Goal: Information Seeking & Learning: Learn about a topic

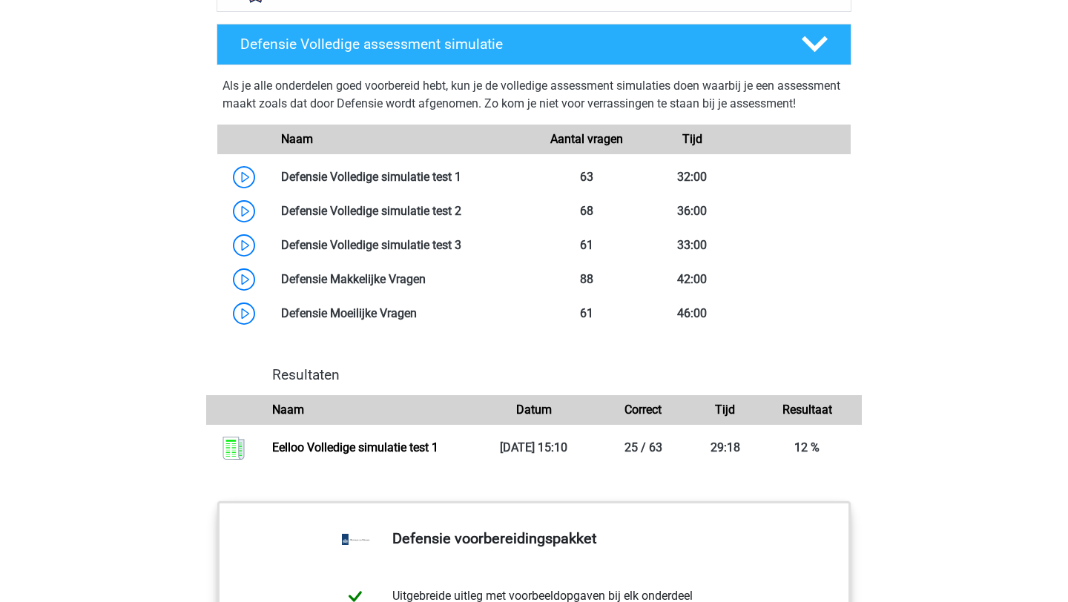
scroll to position [1340, 0]
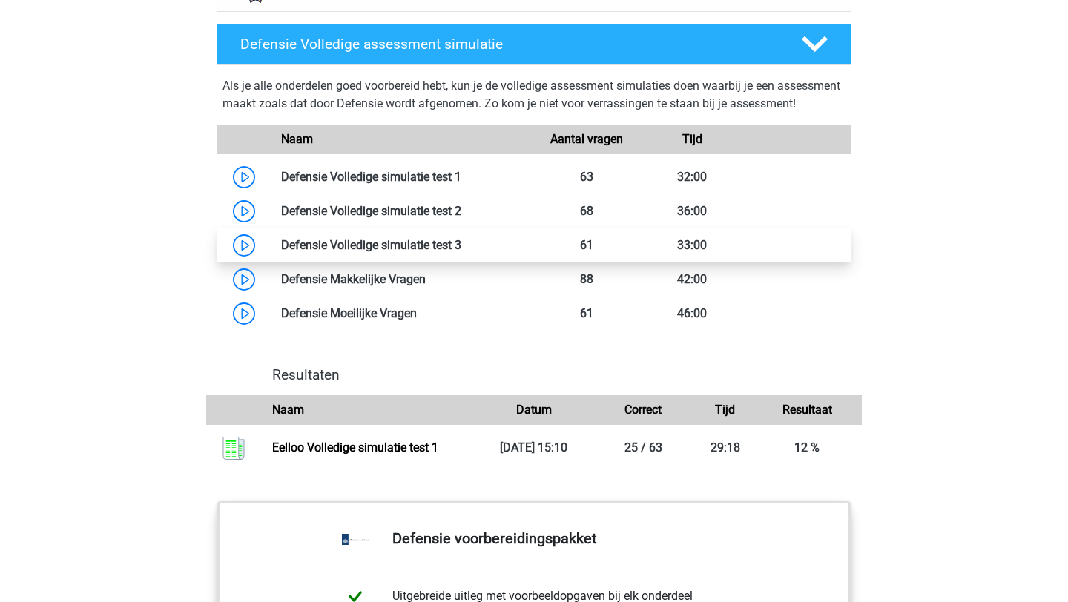
click at [461, 252] on link at bounding box center [461, 245] width 0 height 14
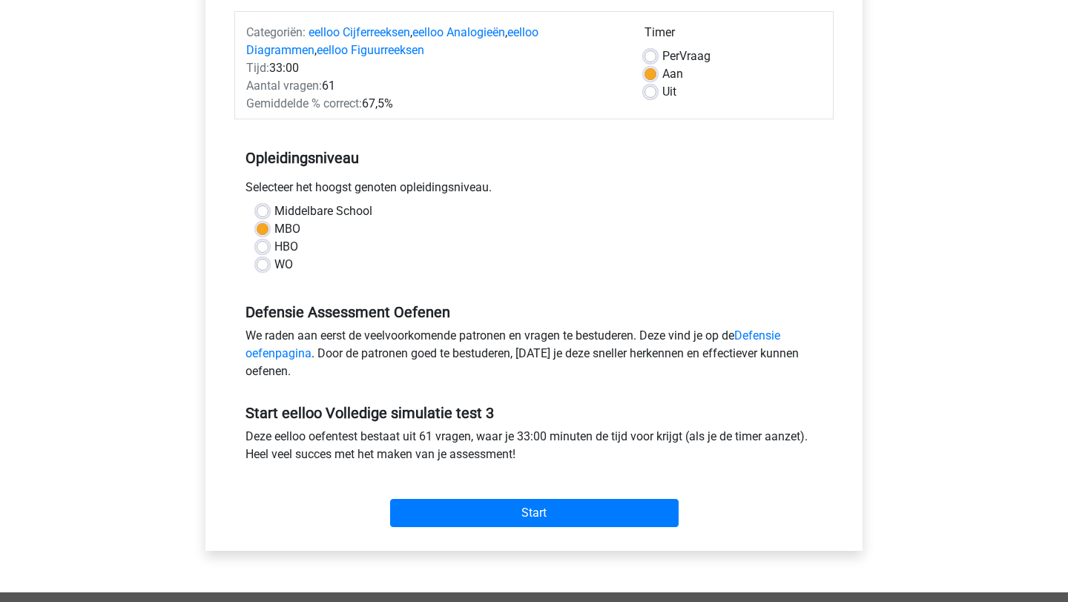
scroll to position [182, 0]
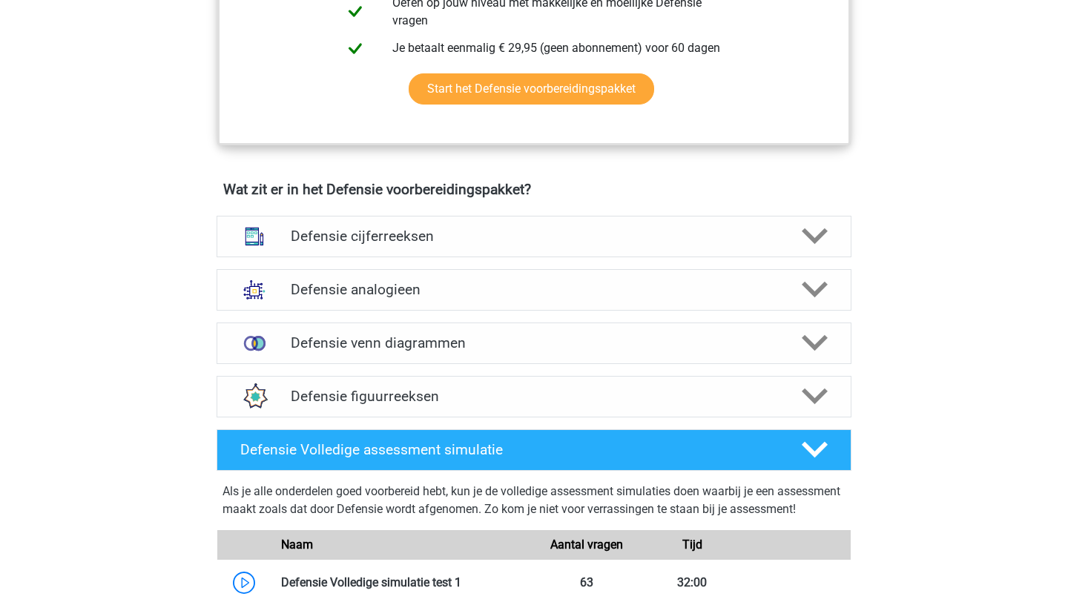
scroll to position [932, 0]
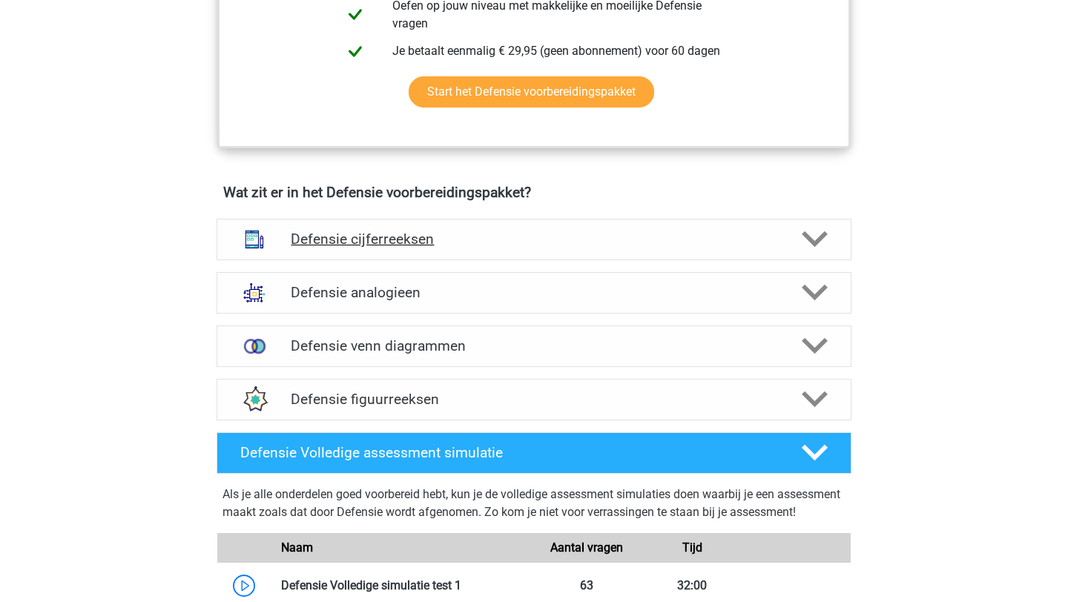
click at [595, 234] on h4 "Defensie cijferreeksen" at bounding box center [534, 239] width 486 height 17
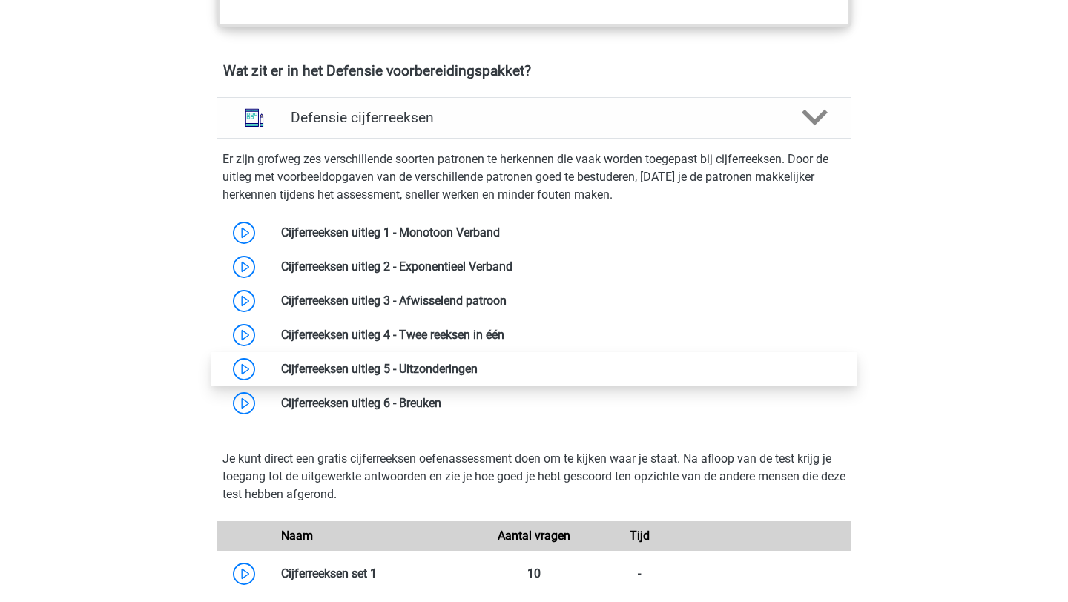
scroll to position [1022, 0]
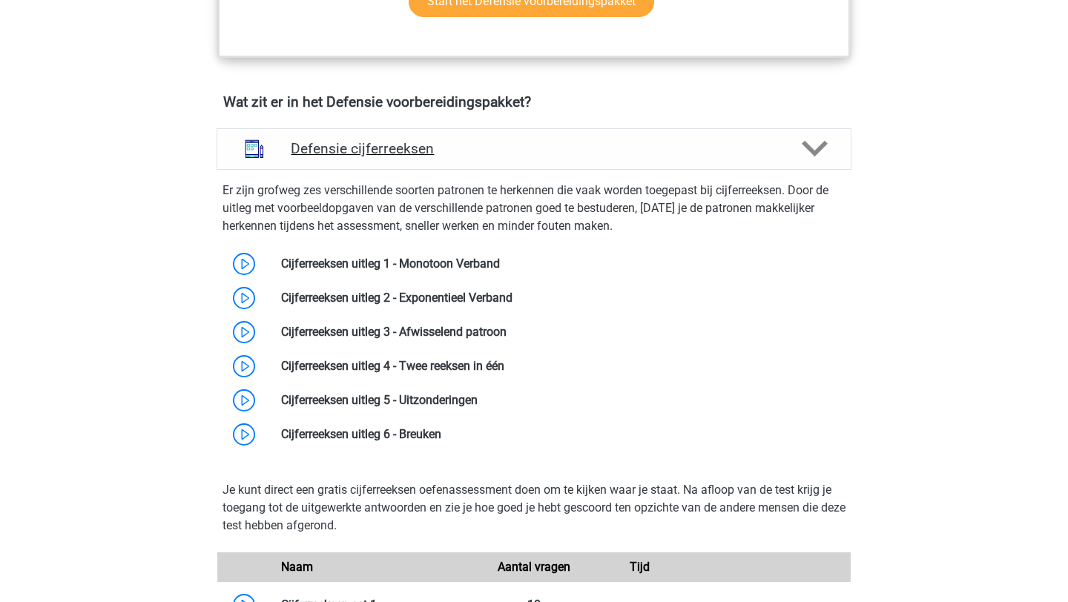
click at [809, 151] on icon at bounding box center [815, 149] width 26 height 26
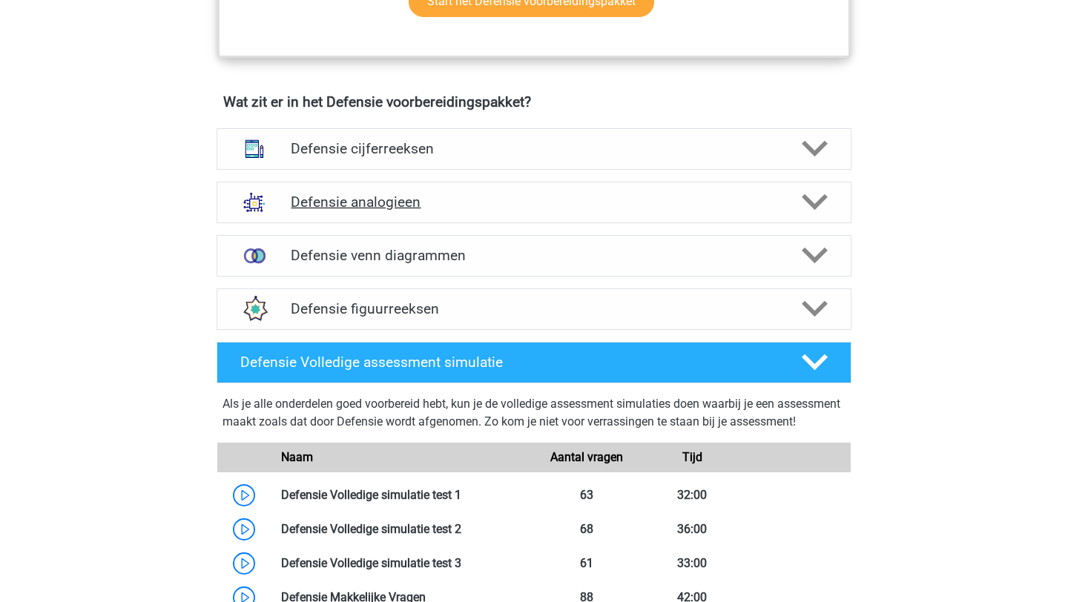
click at [818, 204] on polygon at bounding box center [815, 202] width 26 height 16
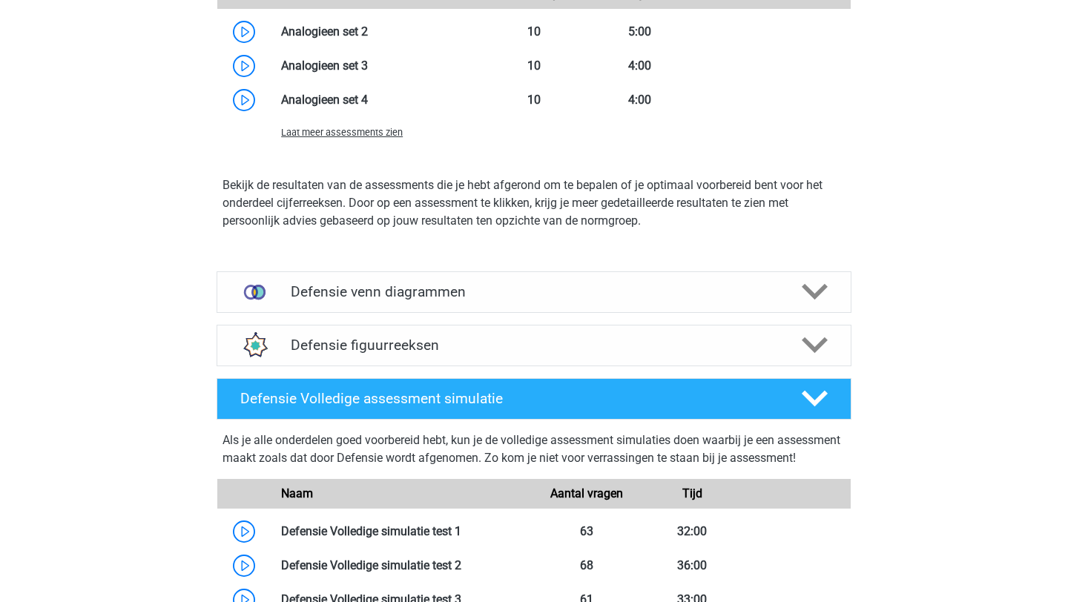
scroll to position [1981, 0]
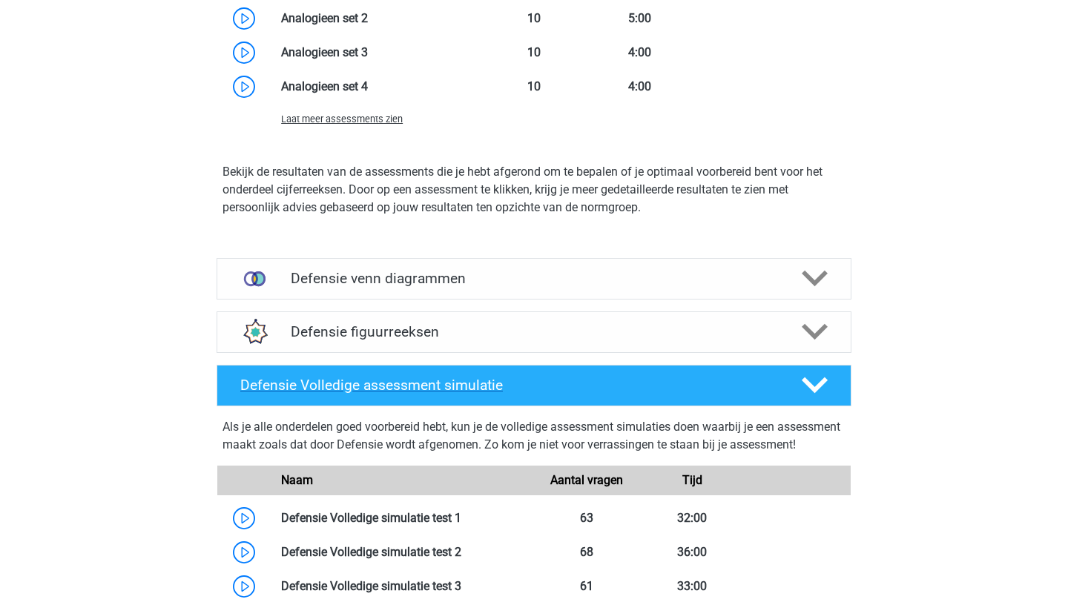
click at [816, 392] on icon at bounding box center [815, 385] width 26 height 26
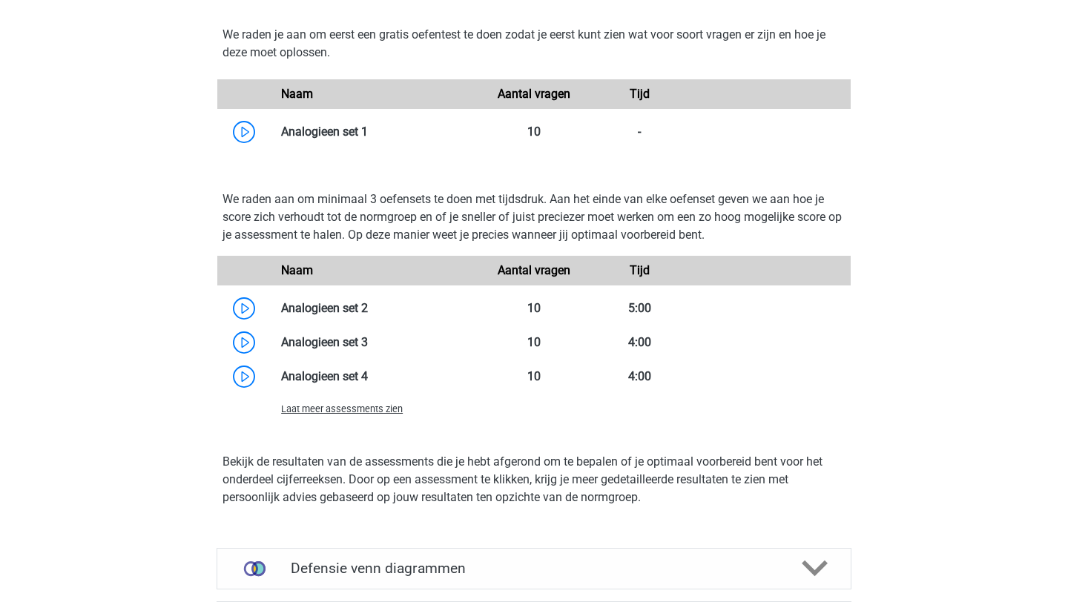
scroll to position [1689, 0]
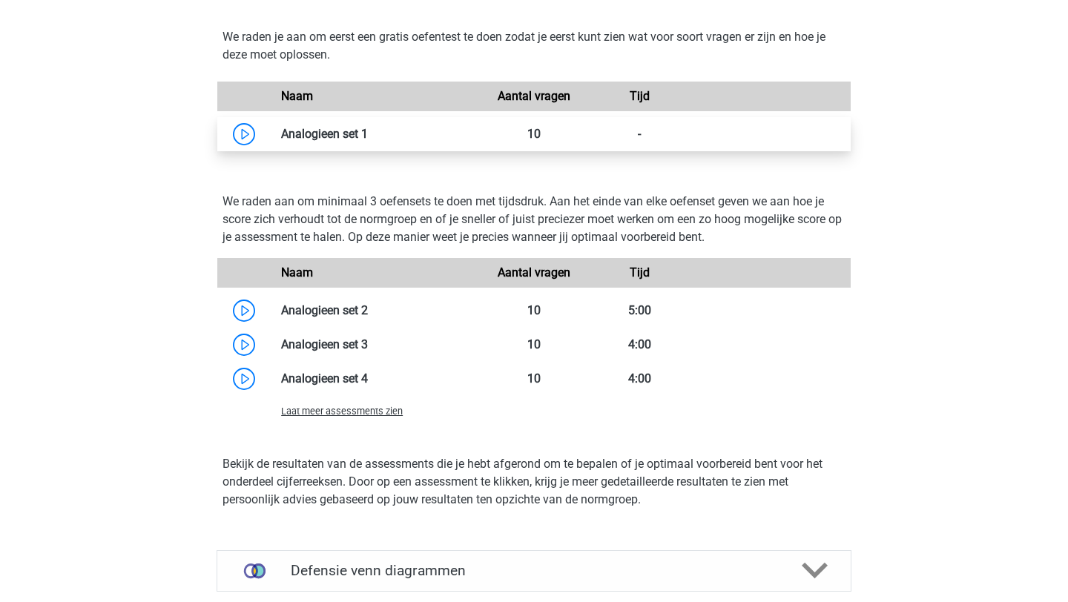
click at [368, 134] on link at bounding box center [368, 134] width 0 height 14
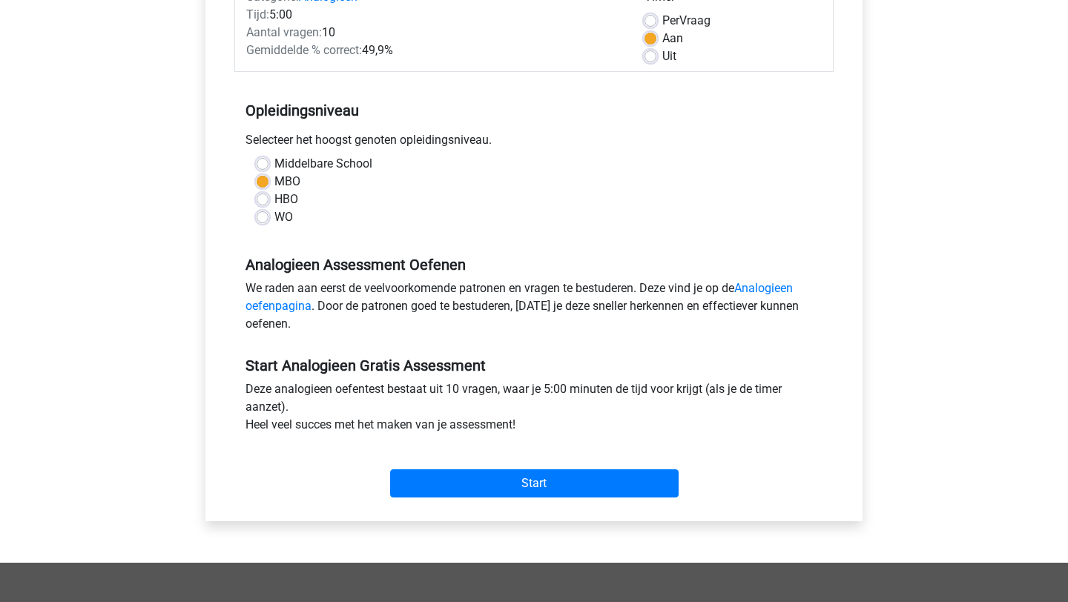
scroll to position [223, 0]
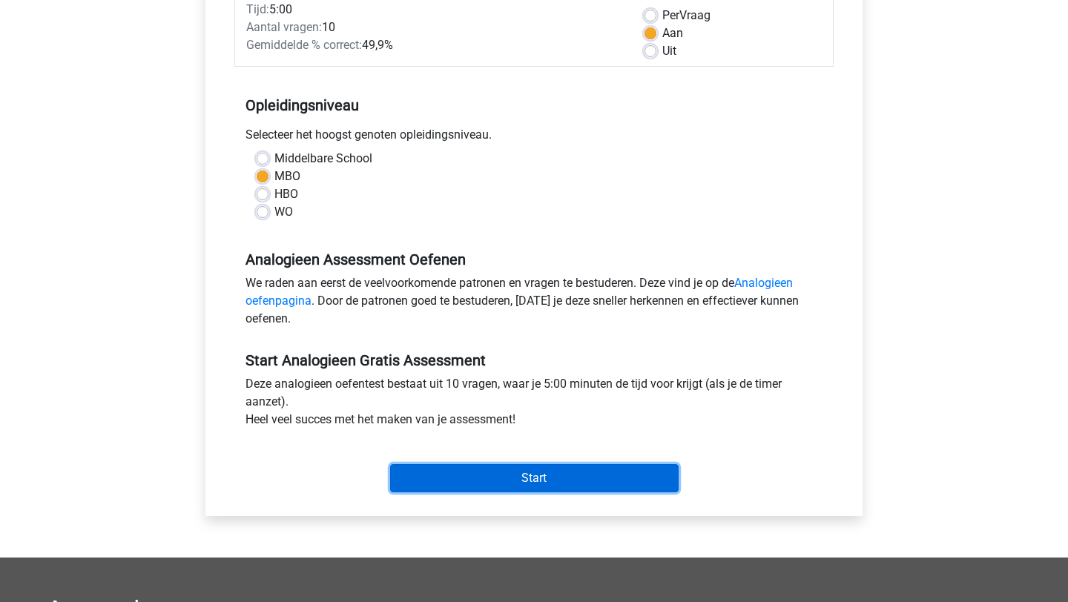
click at [455, 476] on input "Start" at bounding box center [534, 478] width 289 height 28
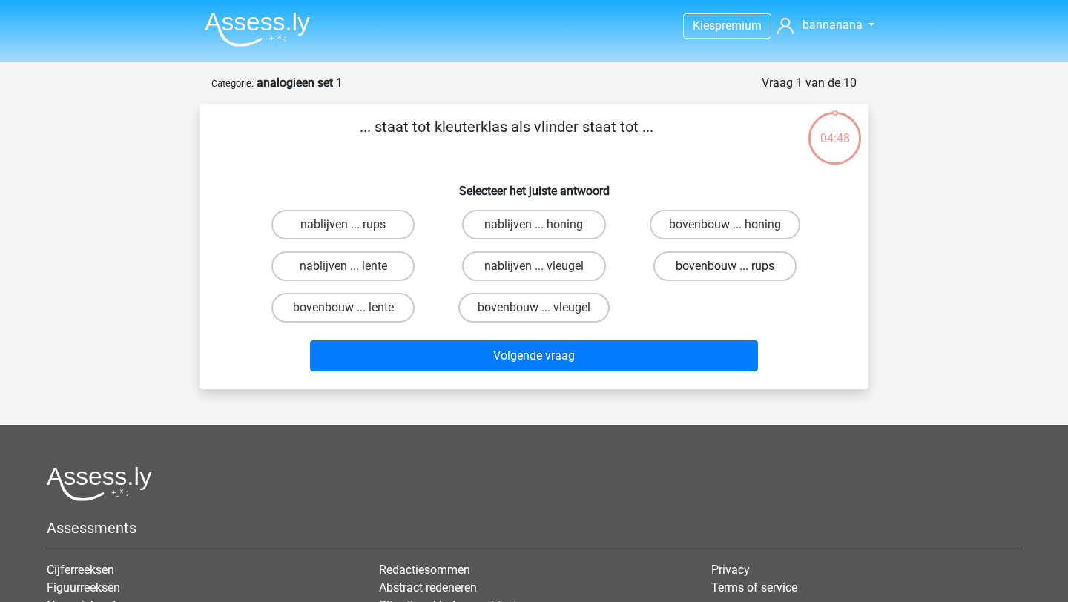
click at [712, 269] on label "bovenbouw ... rups" at bounding box center [724, 266] width 143 height 30
click at [725, 269] on input "bovenbouw ... rups" at bounding box center [730, 271] width 10 height 10
radio input "true"
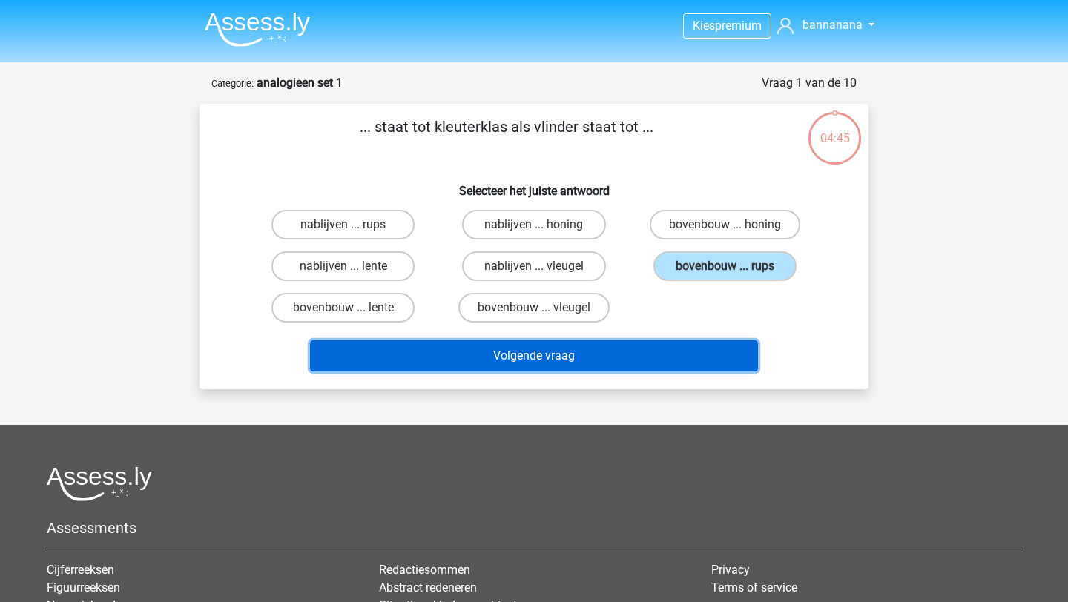
click at [665, 356] on button "Volgende vraag" at bounding box center [534, 355] width 449 height 31
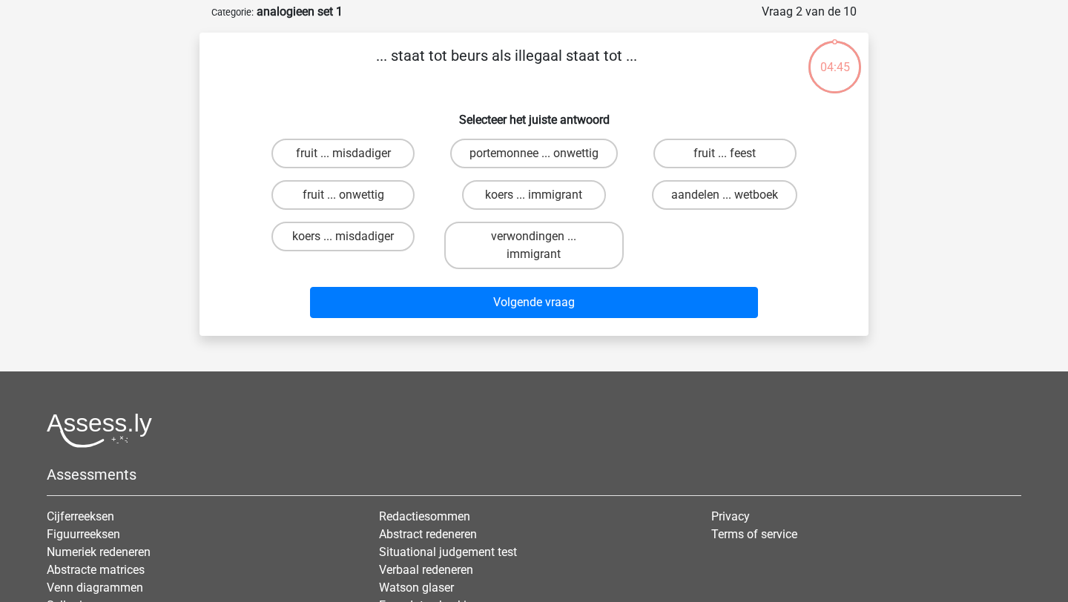
scroll to position [74, 0]
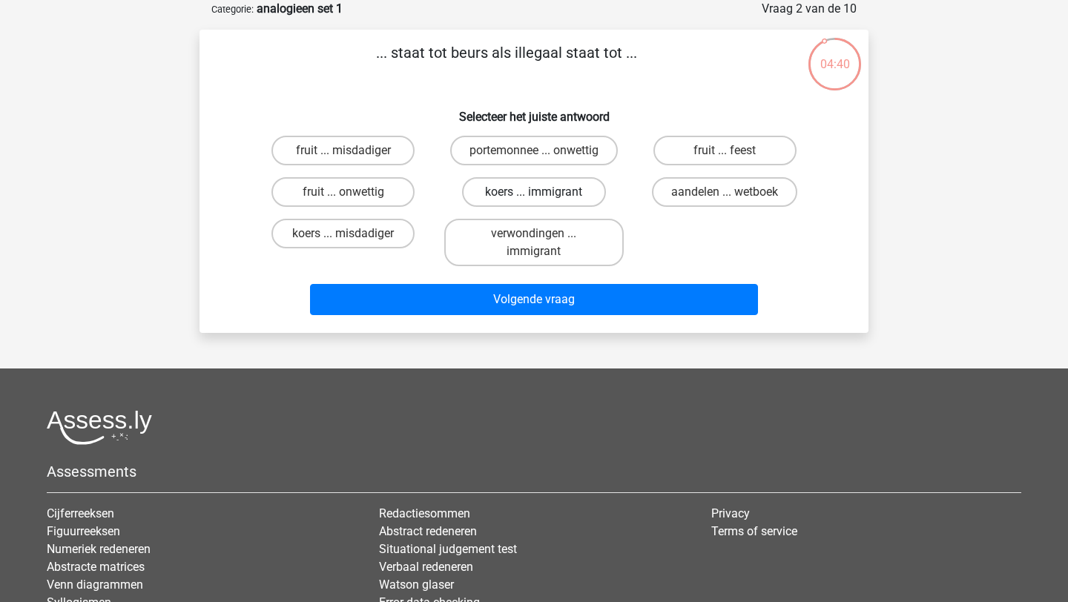
click at [551, 197] on label "koers ... immigrant" at bounding box center [533, 192] width 143 height 30
click at [544, 197] on input "koers ... immigrant" at bounding box center [539, 197] width 10 height 10
radio input "true"
click at [707, 187] on label "aandelen ... wetboek" at bounding box center [724, 192] width 145 height 30
click at [725, 192] on input "aandelen ... wetboek" at bounding box center [730, 197] width 10 height 10
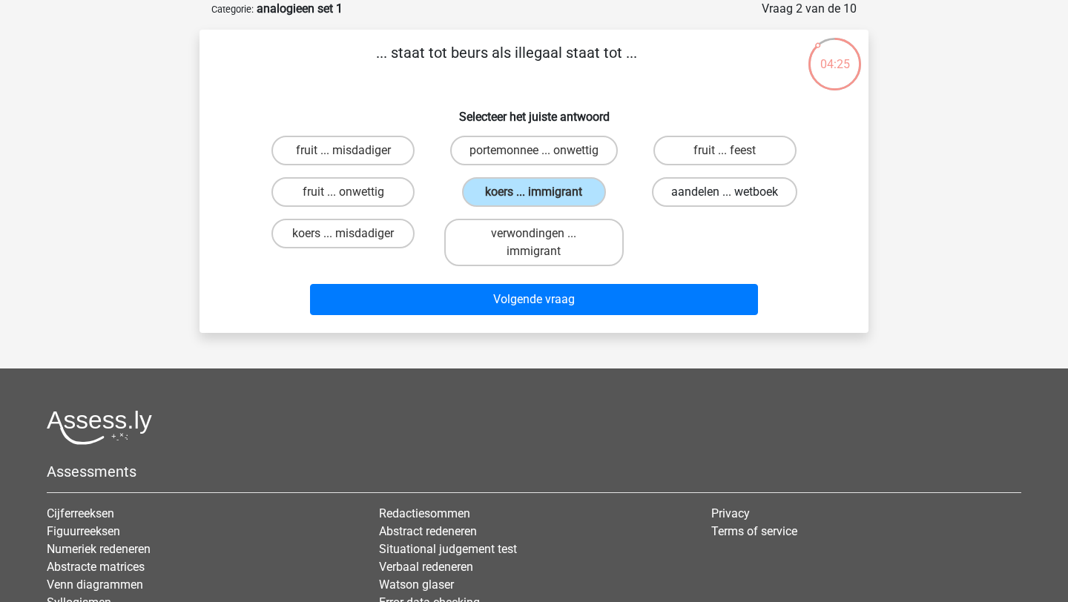
radio input "true"
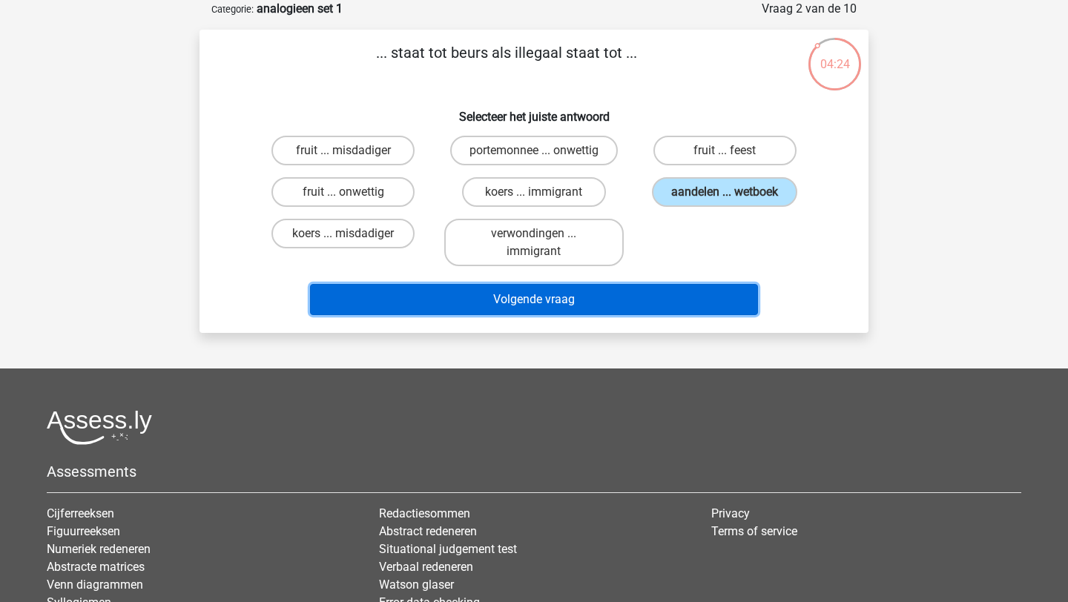
click at [645, 294] on button "Volgende vraag" at bounding box center [534, 299] width 449 height 31
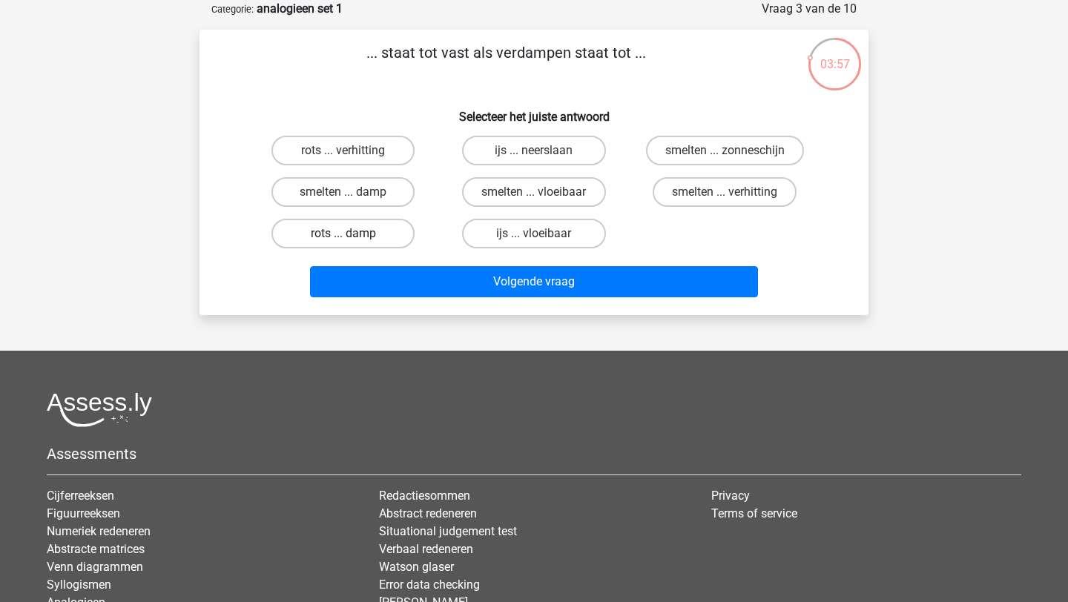
click at [328, 236] on label "rots ... damp" at bounding box center [342, 234] width 143 height 30
click at [343, 236] on input "rots ... damp" at bounding box center [348, 239] width 10 height 10
radio input "true"
click at [339, 155] on label "rots ... verhitting" at bounding box center [342, 151] width 143 height 30
click at [343, 155] on input "rots ... verhitting" at bounding box center [348, 156] width 10 height 10
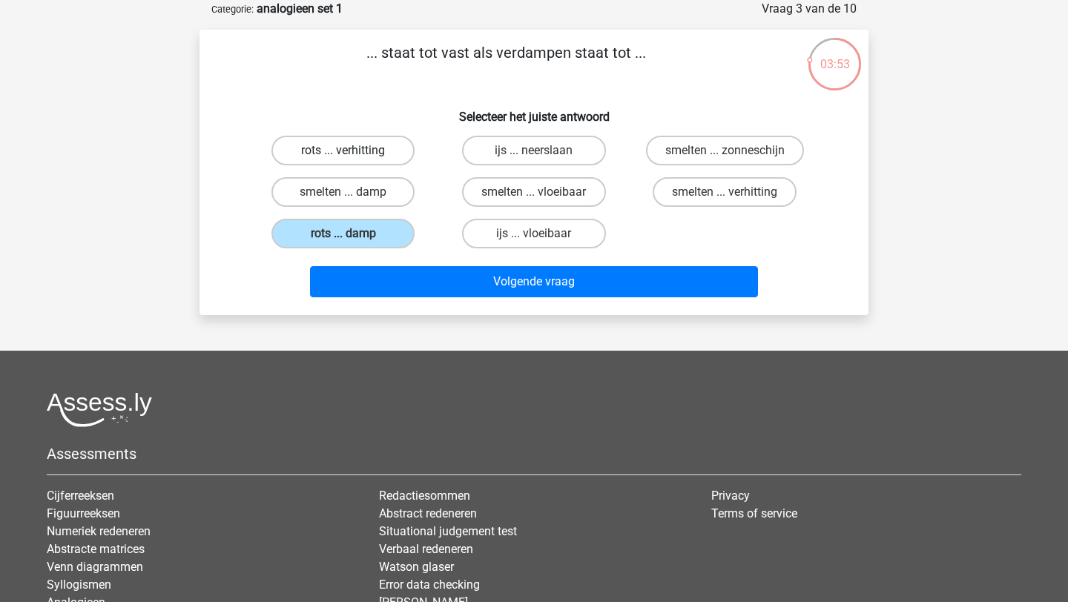
radio input "true"
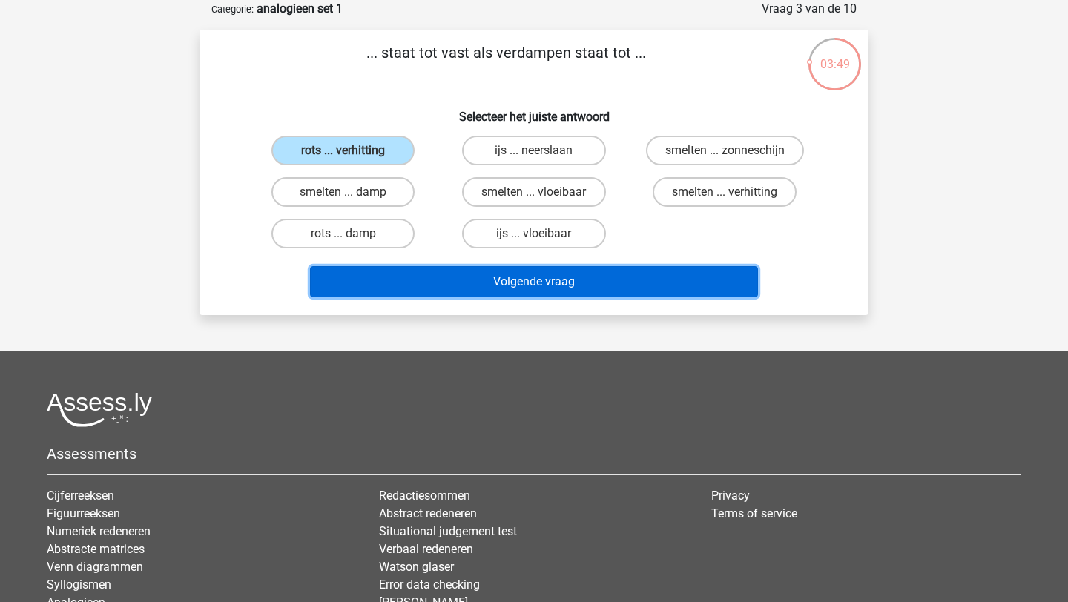
click at [441, 294] on button "Volgende vraag" at bounding box center [534, 281] width 449 height 31
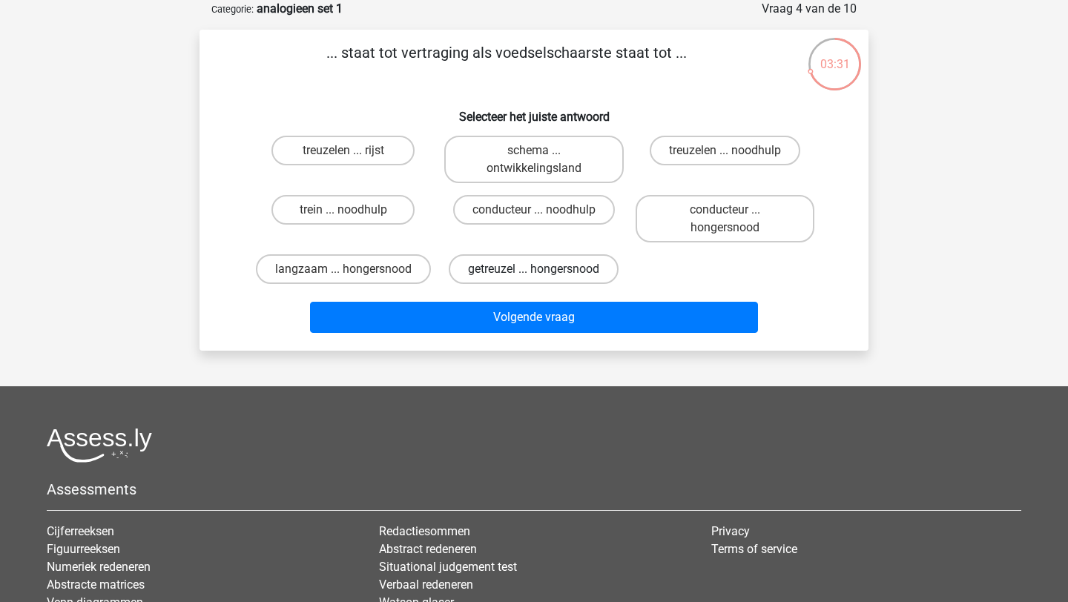
click at [594, 273] on label "getreuzel ... hongersnood" at bounding box center [534, 269] width 170 height 30
click at [544, 273] on input "getreuzel ... hongersnood" at bounding box center [539, 274] width 10 height 10
radio input "true"
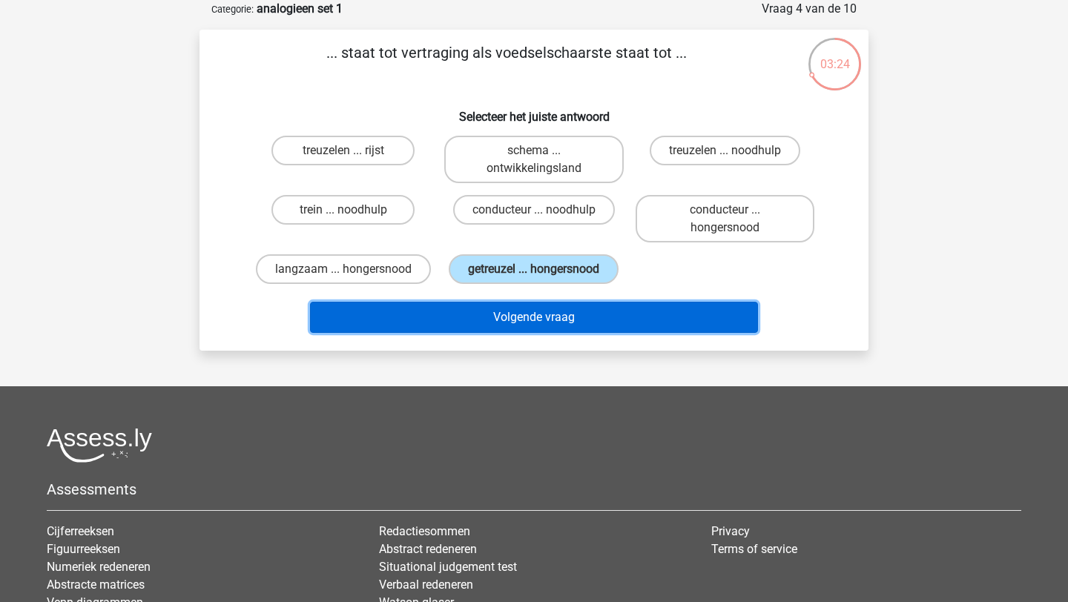
click at [582, 320] on button "Volgende vraag" at bounding box center [534, 317] width 449 height 31
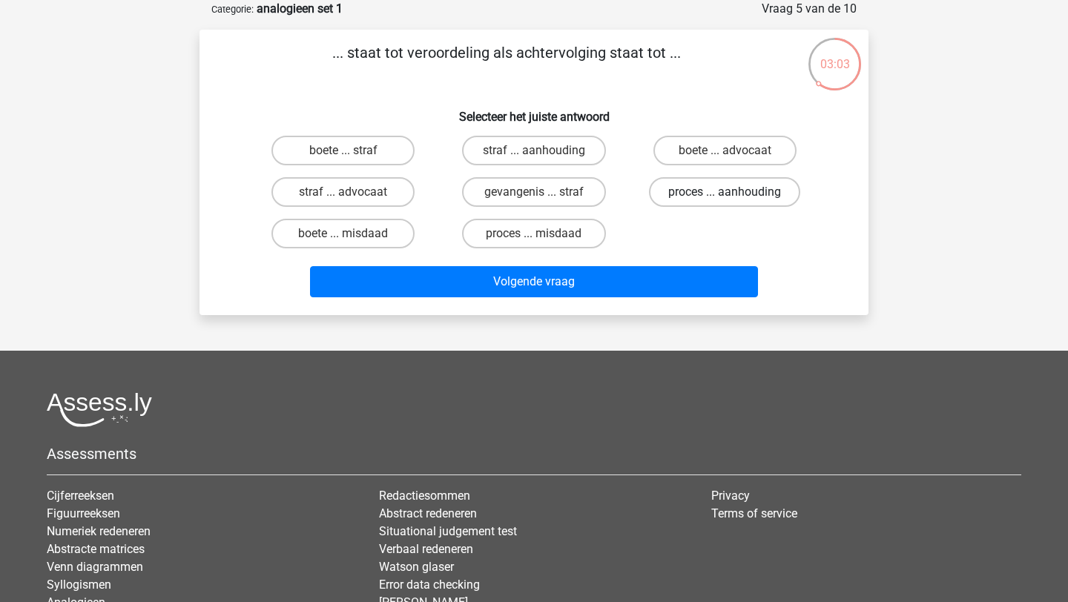
click at [703, 196] on label "proces ... aanhouding" at bounding box center [724, 192] width 151 height 30
click at [725, 196] on input "proces ... aanhouding" at bounding box center [730, 197] width 10 height 10
radio input "true"
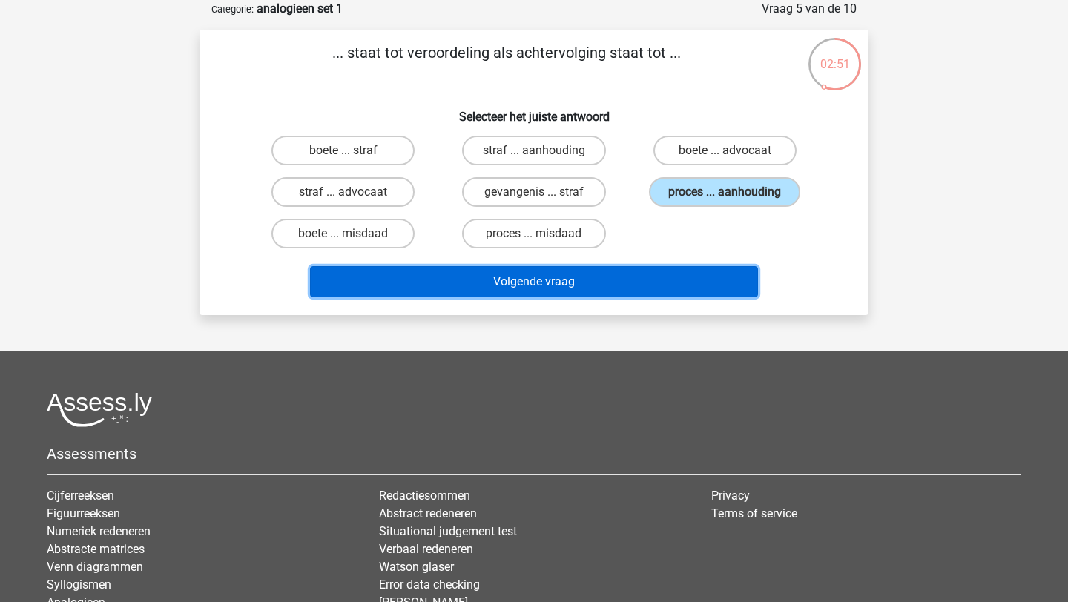
click at [644, 278] on button "Volgende vraag" at bounding box center [534, 281] width 449 height 31
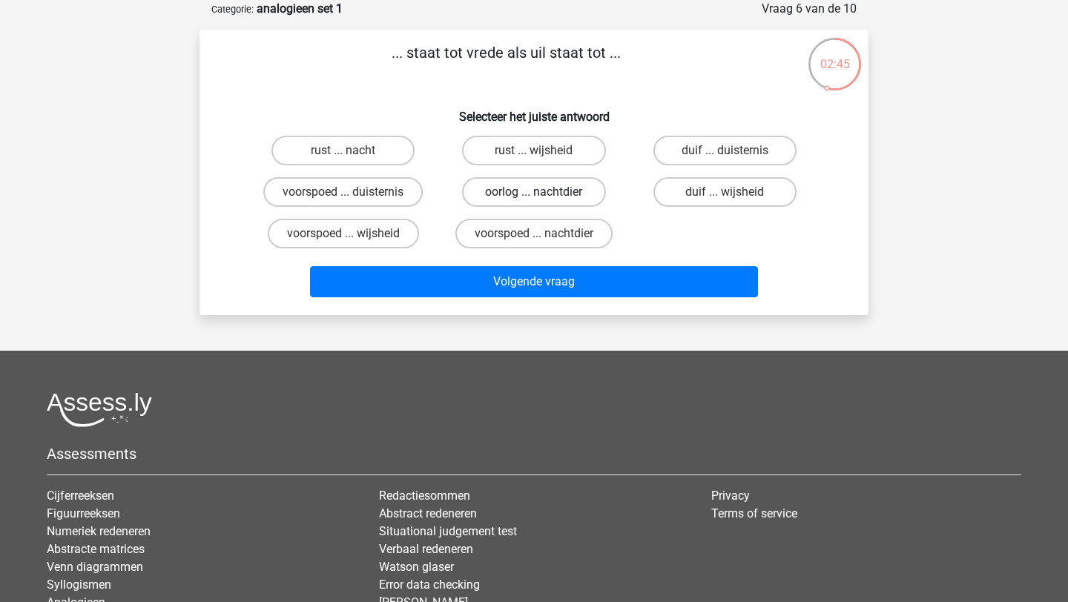
click at [512, 196] on label "oorlog ... nachtdier" at bounding box center [533, 192] width 143 height 30
click at [534, 196] on input "oorlog ... nachtdier" at bounding box center [539, 197] width 10 height 10
radio input "true"
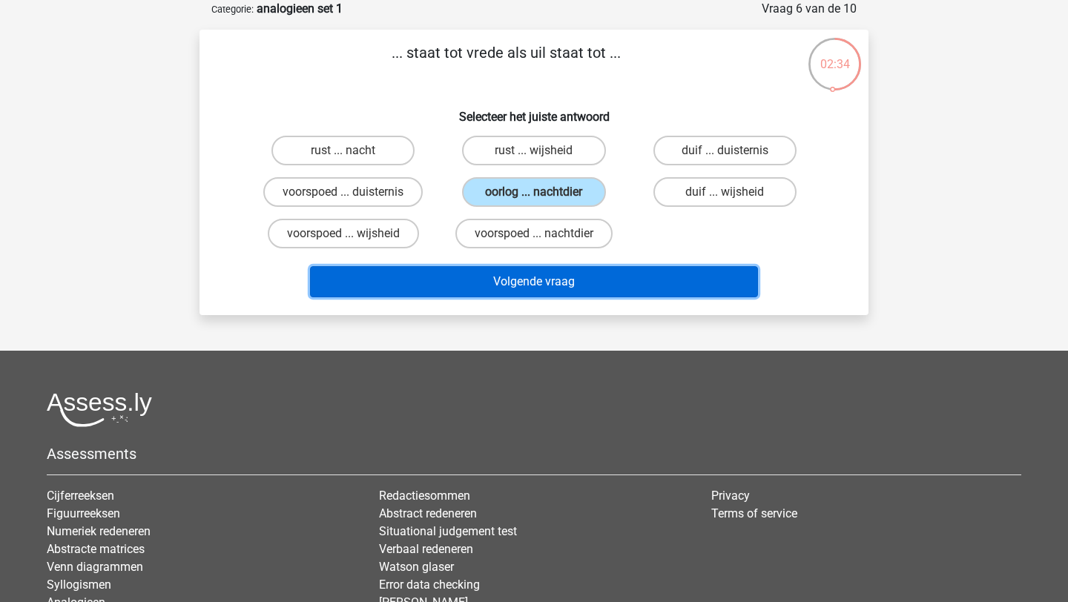
click at [490, 277] on button "Volgende vraag" at bounding box center [534, 281] width 449 height 31
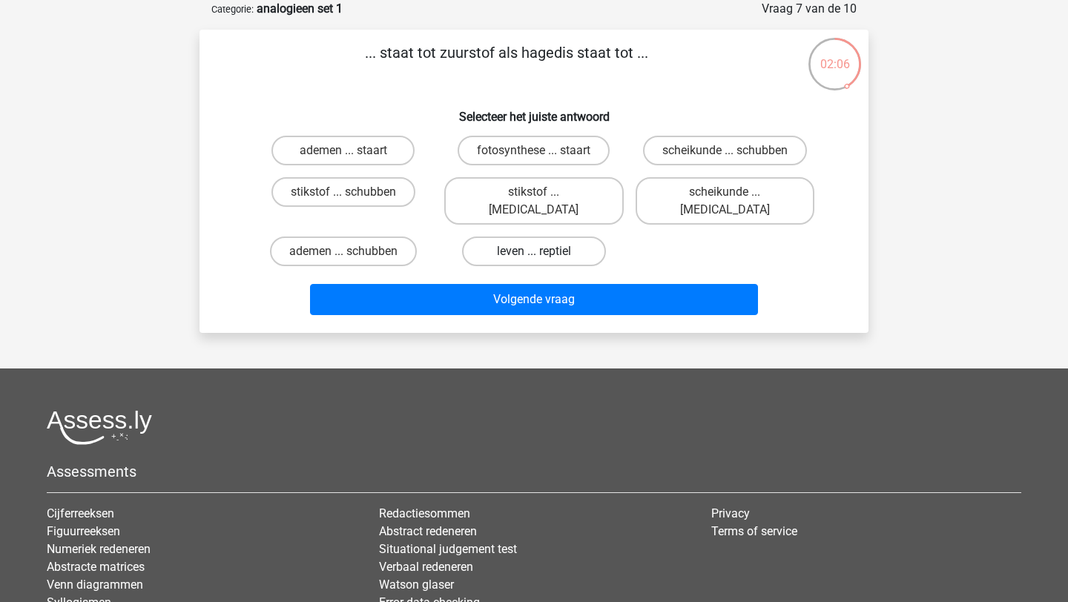
click at [520, 237] on label "leven ... reptiel" at bounding box center [533, 252] width 143 height 30
click at [534, 251] on input "leven ... reptiel" at bounding box center [539, 256] width 10 height 10
radio input "true"
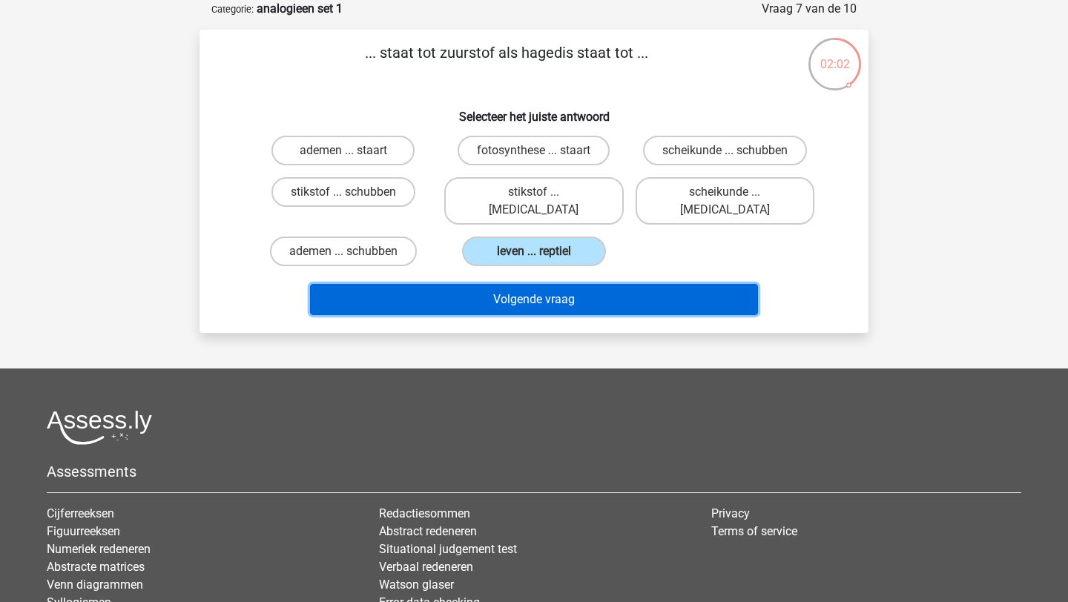
click at [528, 284] on button "Volgende vraag" at bounding box center [534, 299] width 449 height 31
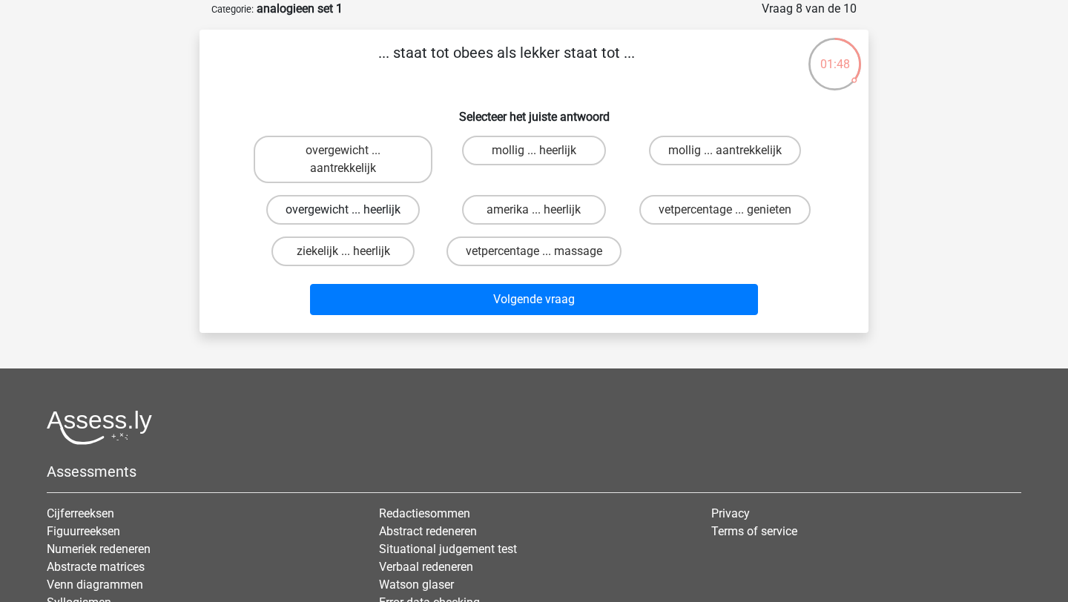
click at [386, 214] on label "overgewicht ... heerlijk" at bounding box center [343, 210] width 154 height 30
click at [353, 214] on input "overgewicht ... heerlijk" at bounding box center [348, 215] width 10 height 10
radio input "true"
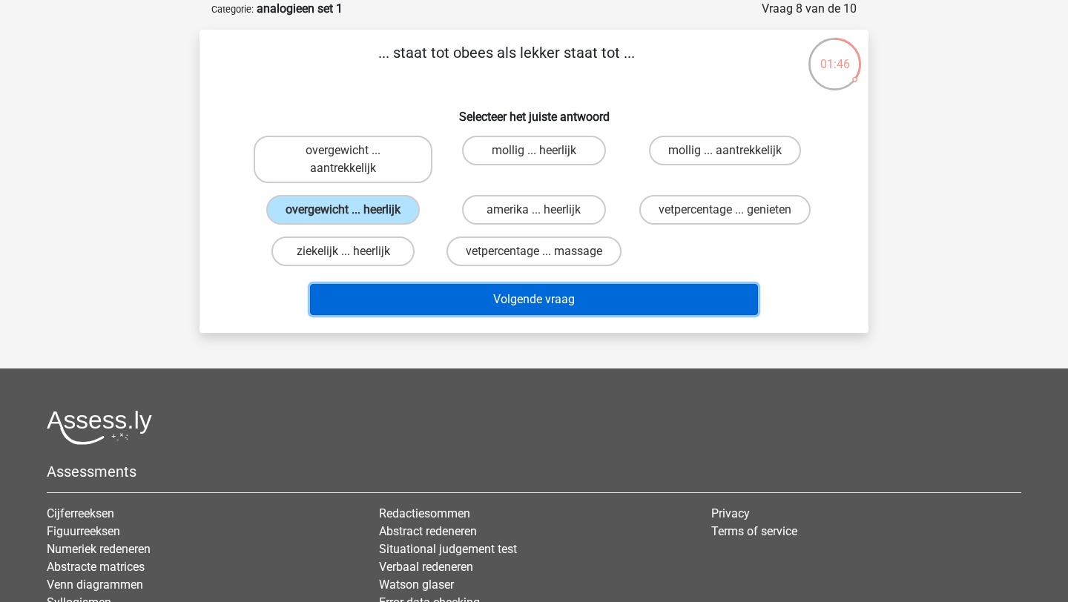
click at [394, 303] on button "Volgende vraag" at bounding box center [534, 299] width 449 height 31
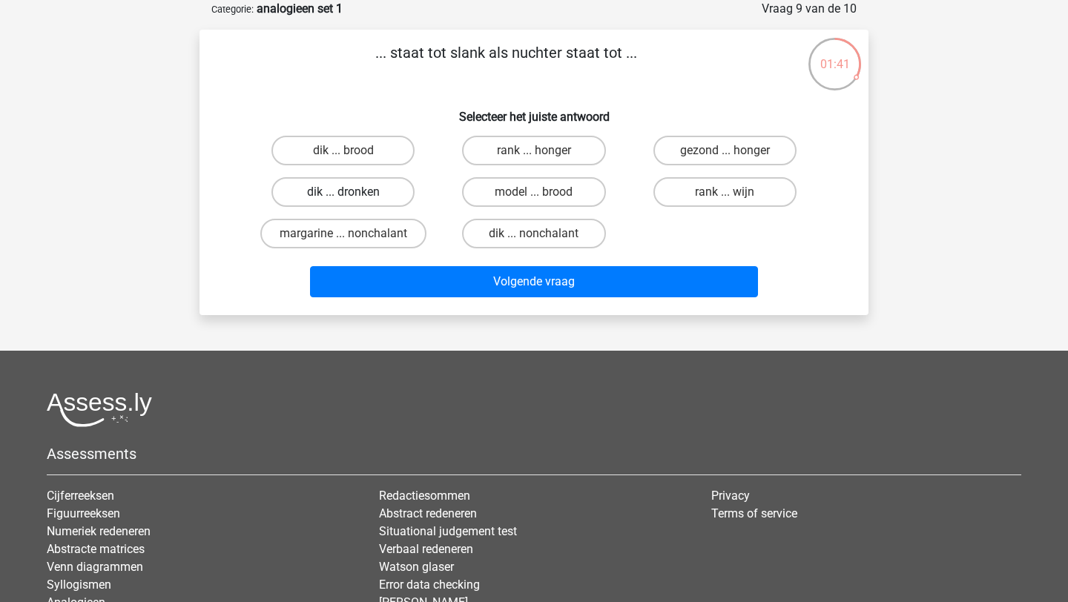
click at [386, 185] on label "dik ... dronken" at bounding box center [342, 192] width 143 height 30
click at [353, 192] on input "dik ... dronken" at bounding box center [348, 197] width 10 height 10
radio input "true"
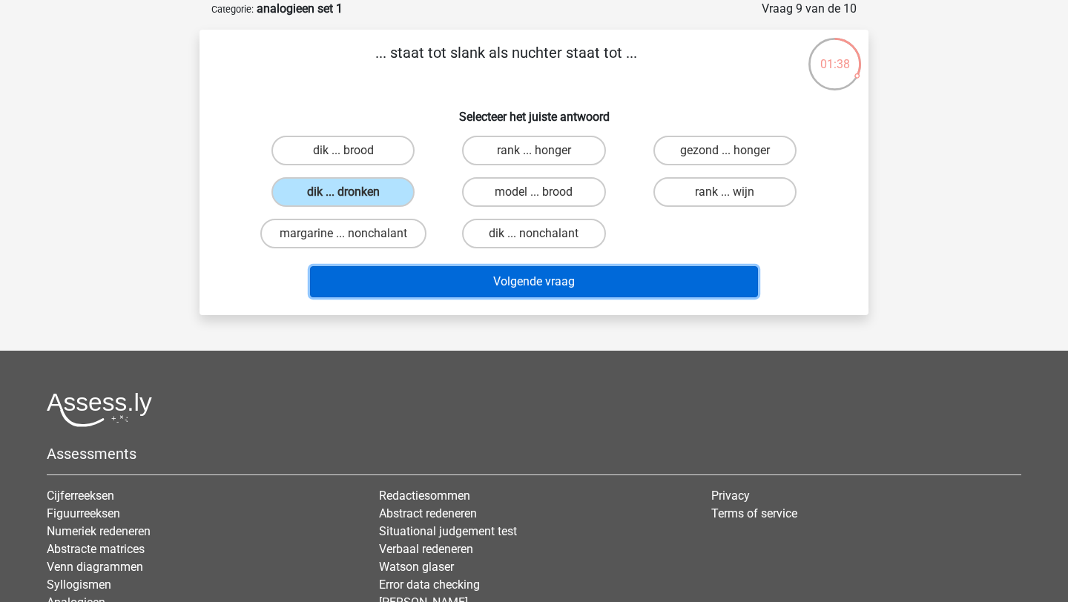
click at [415, 274] on button "Volgende vraag" at bounding box center [534, 281] width 449 height 31
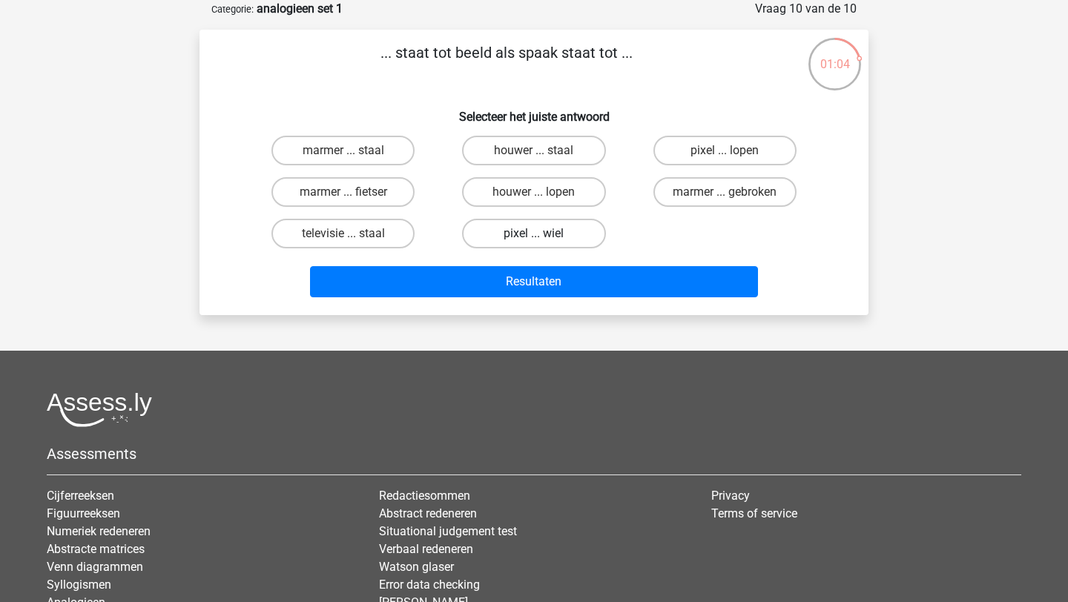
click at [559, 231] on label "pixel ... wiel" at bounding box center [533, 234] width 143 height 30
click at [544, 234] on input "pixel ... wiel" at bounding box center [539, 239] width 10 height 10
radio input "true"
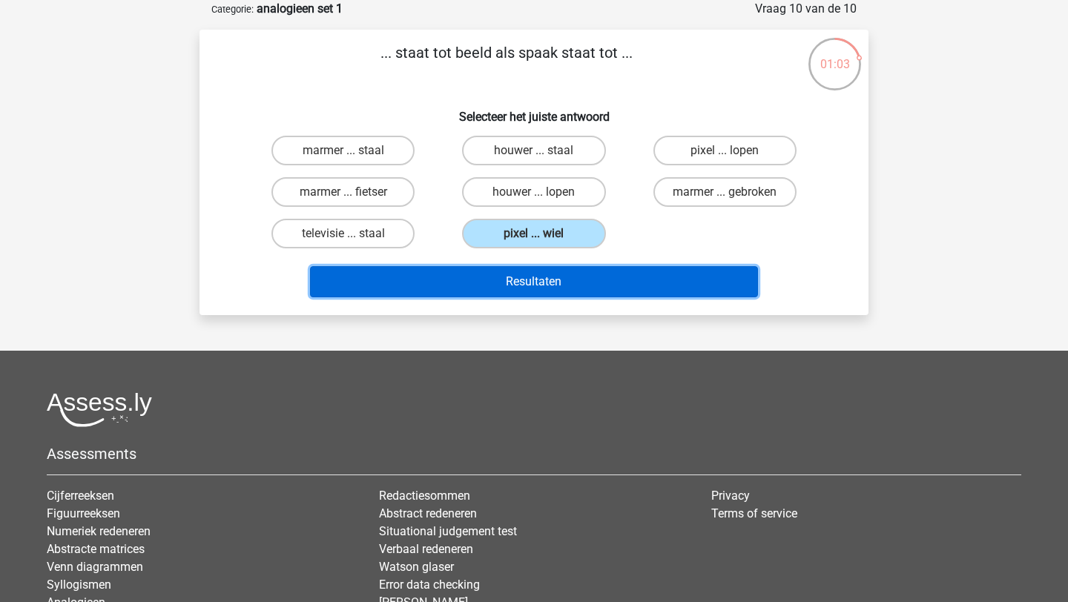
click at [551, 292] on button "Resultaten" at bounding box center [534, 281] width 449 height 31
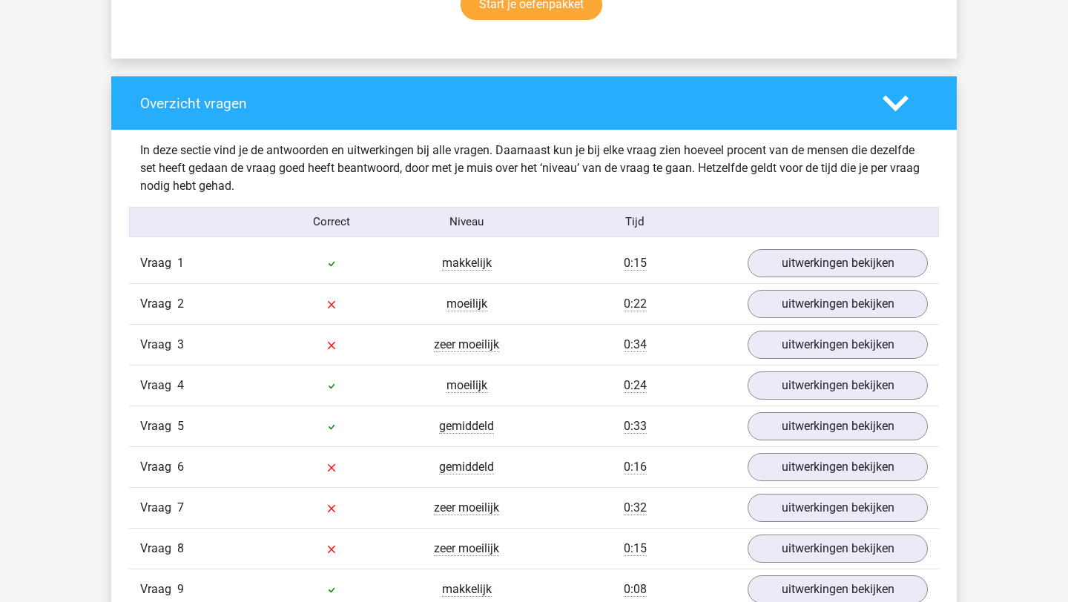
scroll to position [1038, 0]
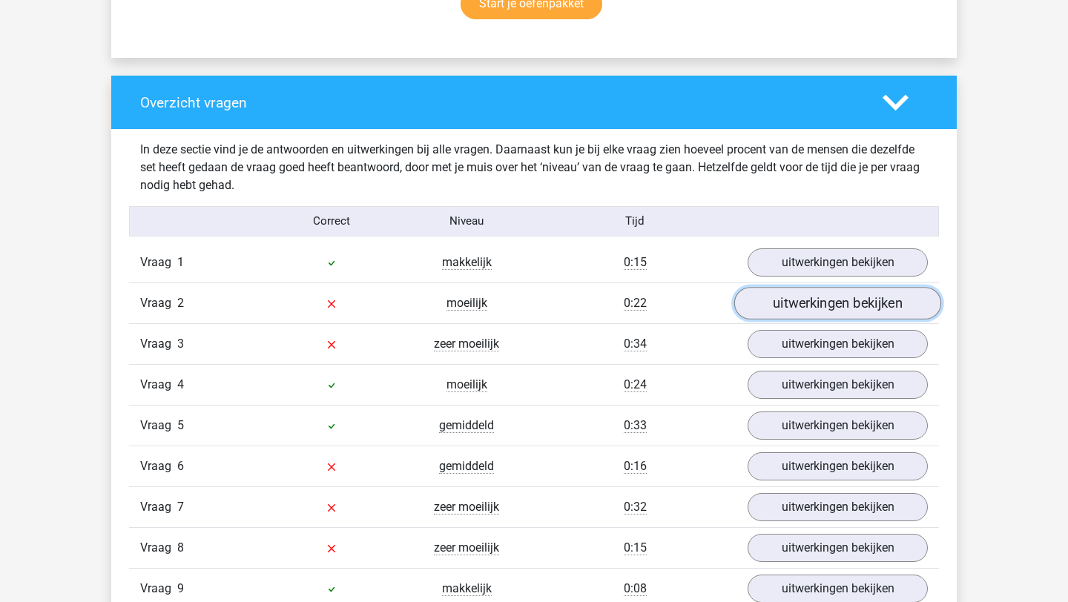
click at [760, 303] on link "uitwerkingen bekijken" at bounding box center [837, 303] width 207 height 33
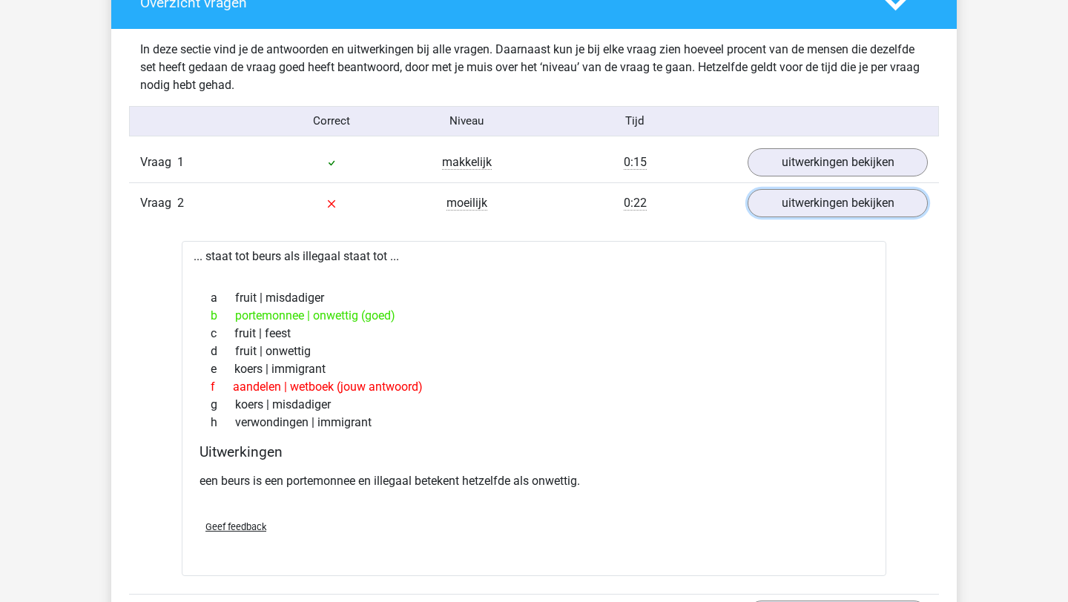
scroll to position [1141, 0]
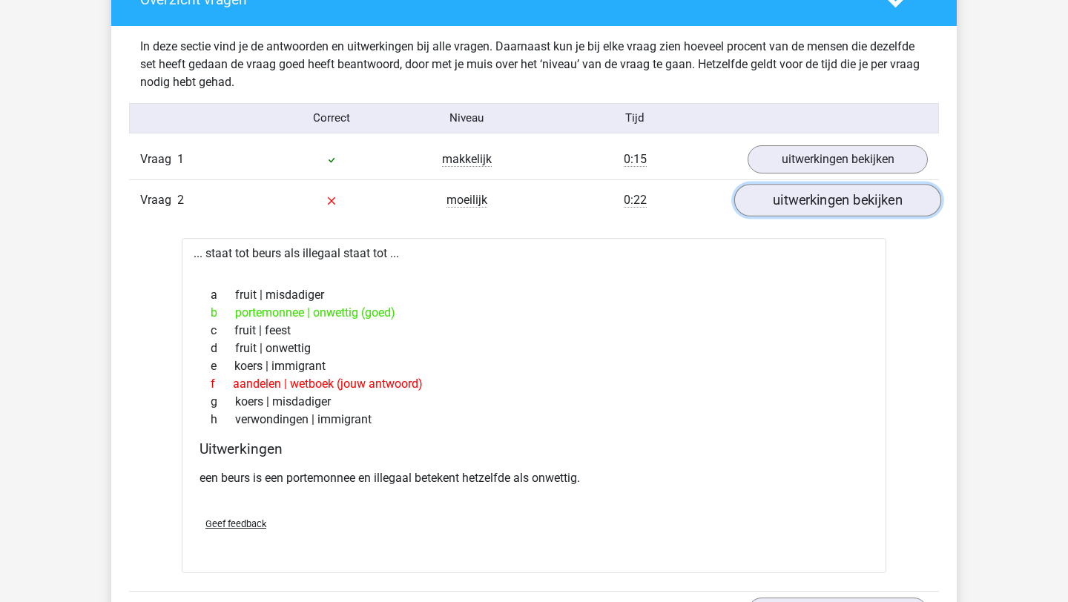
click at [794, 205] on link "uitwerkingen bekijken" at bounding box center [837, 200] width 207 height 33
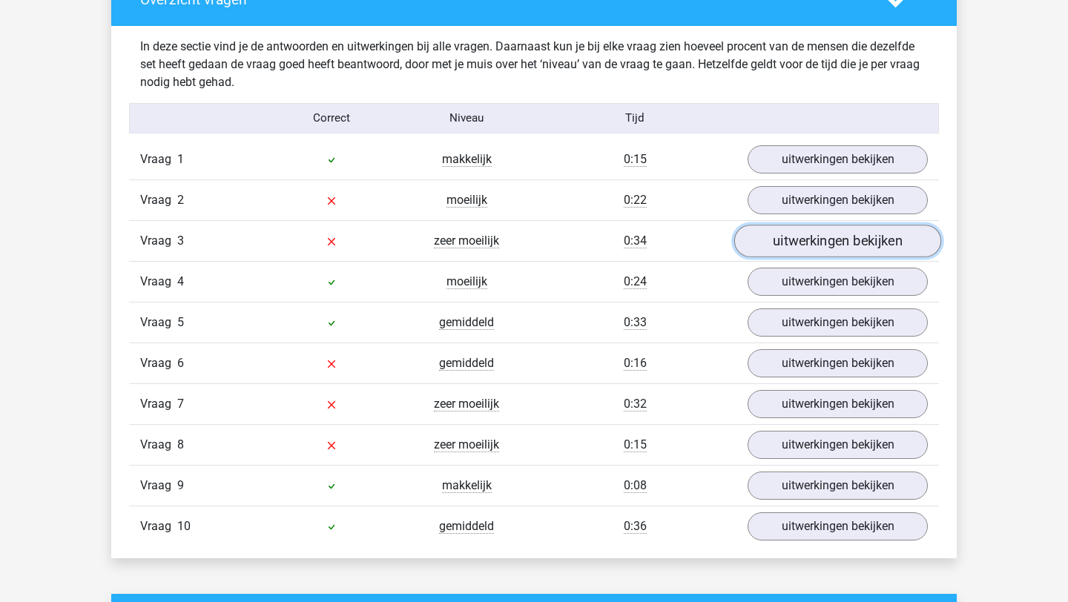
click at [776, 240] on link "uitwerkingen bekijken" at bounding box center [837, 241] width 207 height 33
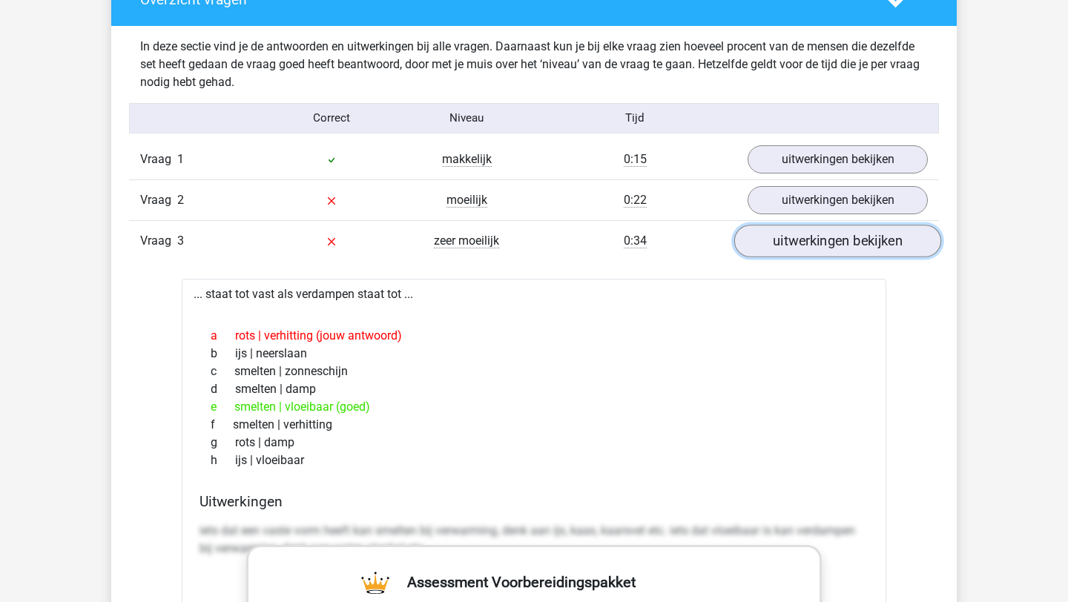
click at [776, 240] on link "uitwerkingen bekijken" at bounding box center [837, 241] width 207 height 33
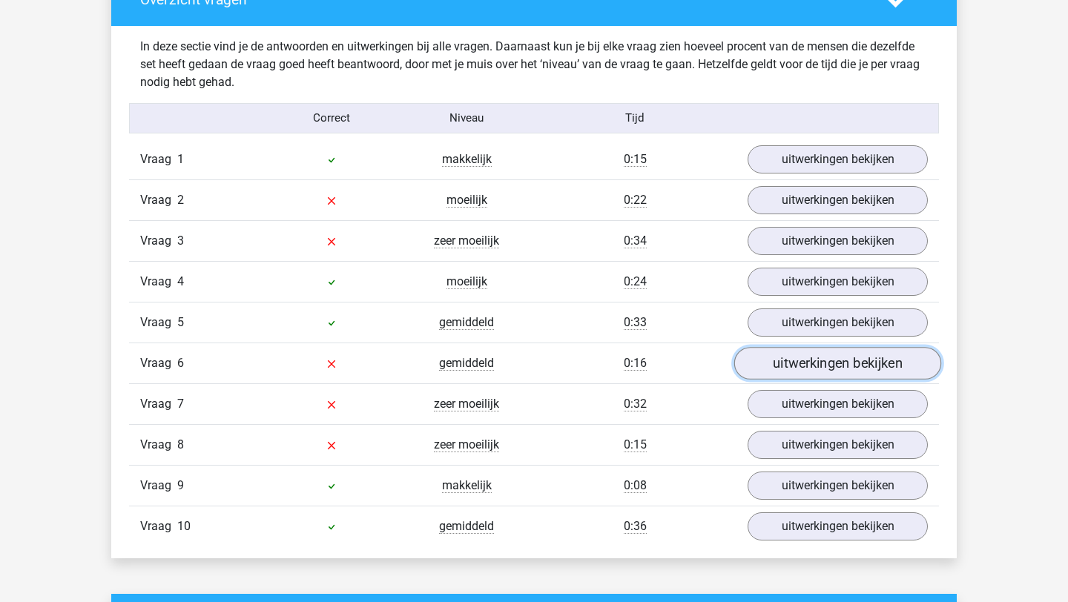
click at [780, 370] on link "uitwerkingen bekijken" at bounding box center [837, 363] width 207 height 33
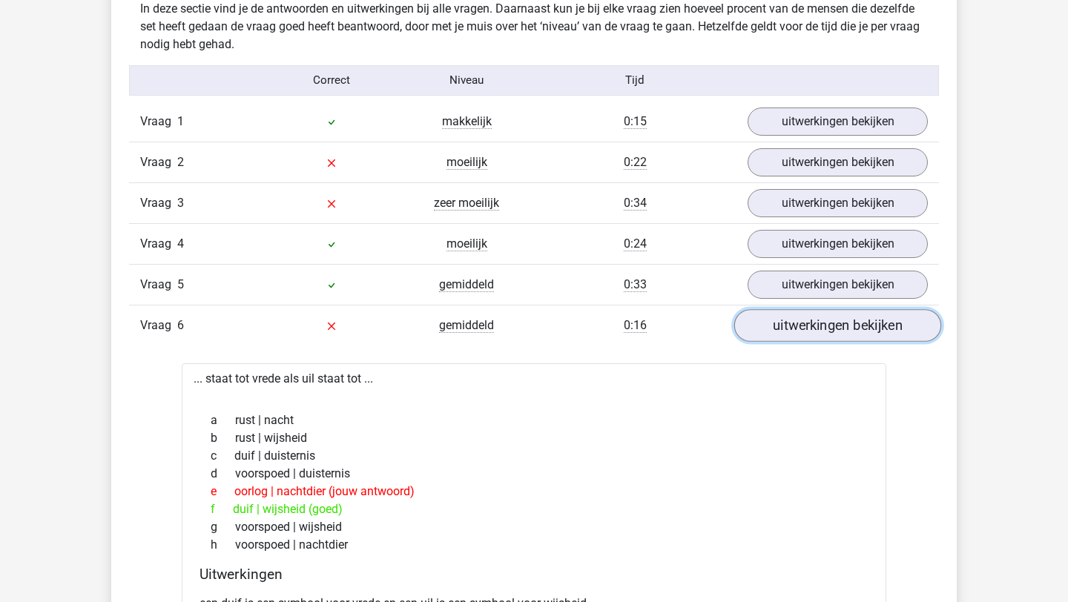
scroll to position [1181, 0]
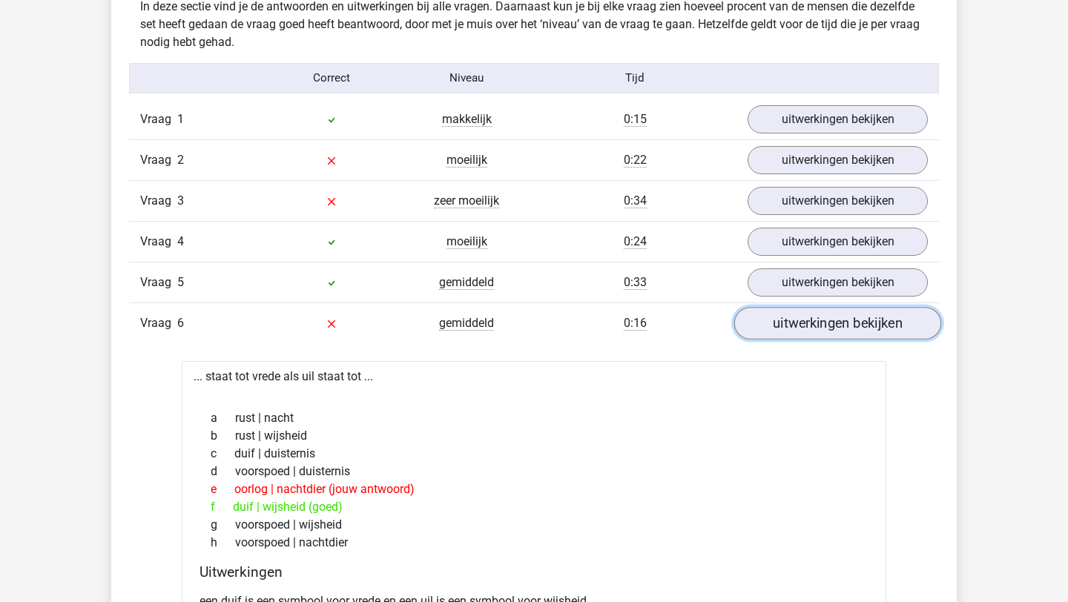
click at [812, 324] on link "uitwerkingen bekijken" at bounding box center [837, 323] width 207 height 33
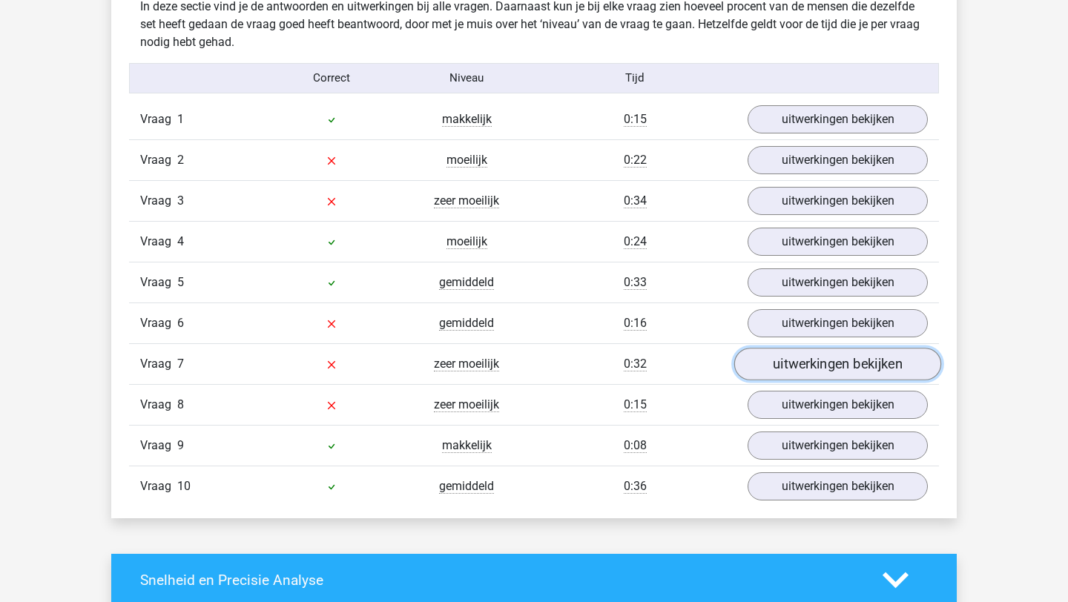
click at [796, 372] on link "uitwerkingen bekijken" at bounding box center [837, 364] width 207 height 33
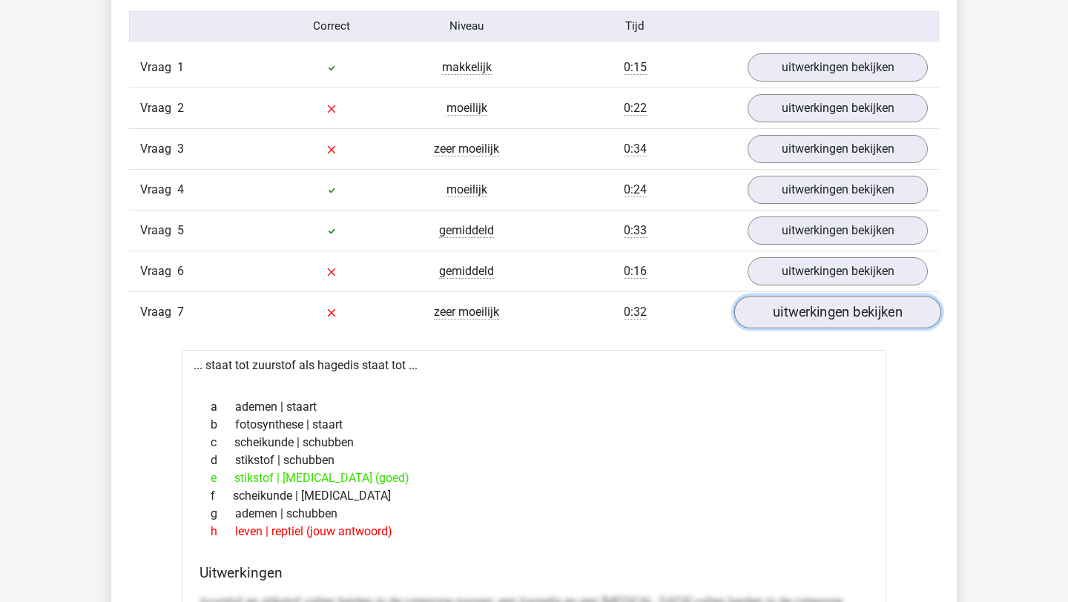
scroll to position [1234, 0]
click at [828, 320] on link "uitwerkingen bekijken" at bounding box center [837, 310] width 207 height 33
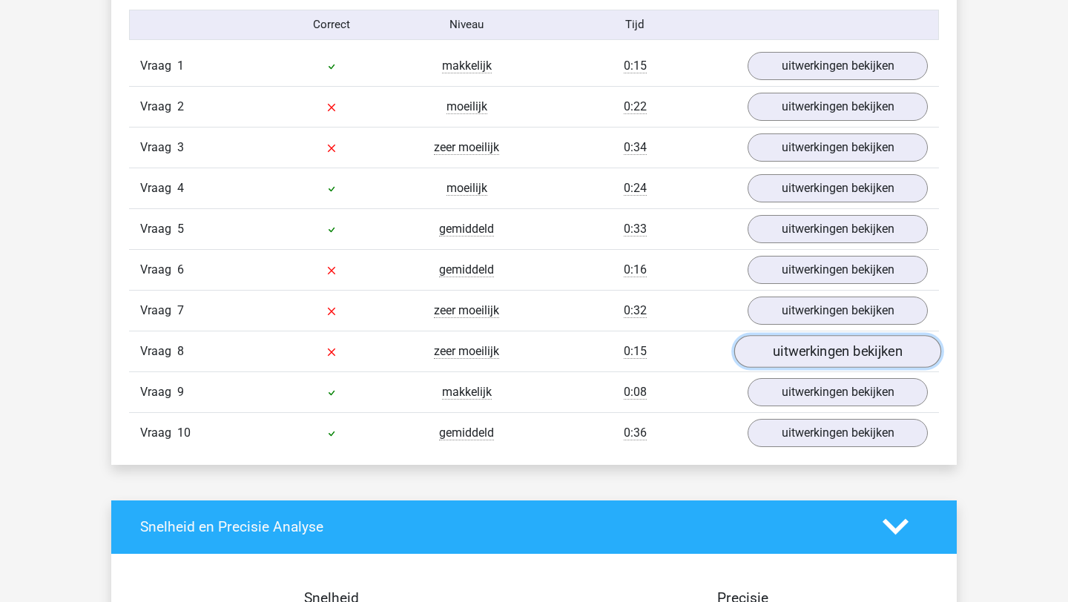
click at [818, 349] on link "uitwerkingen bekijken" at bounding box center [837, 351] width 207 height 33
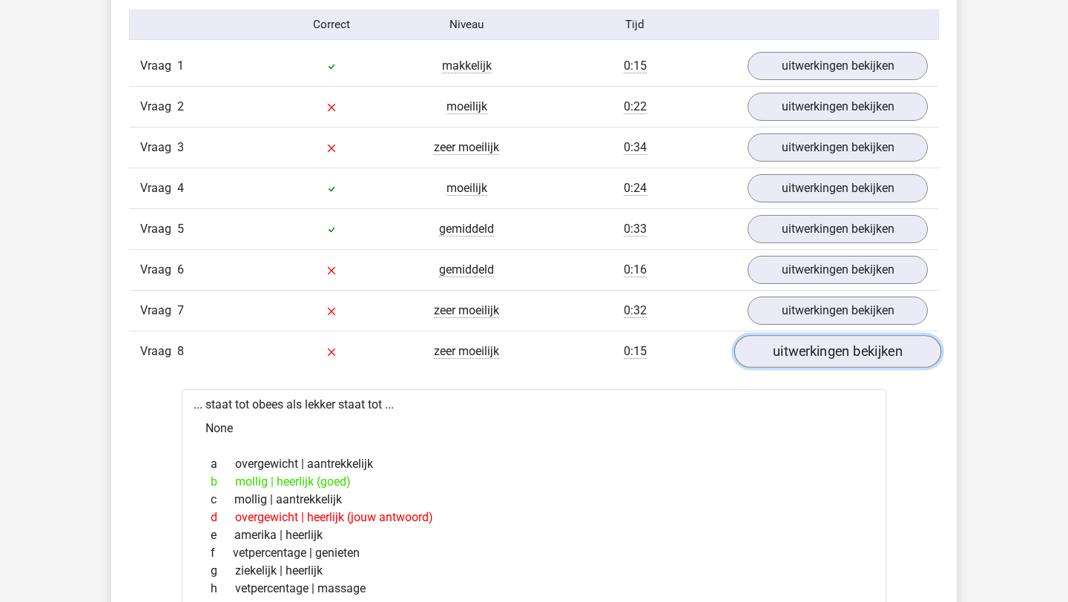
click at [803, 360] on link "uitwerkingen bekijken" at bounding box center [837, 351] width 207 height 33
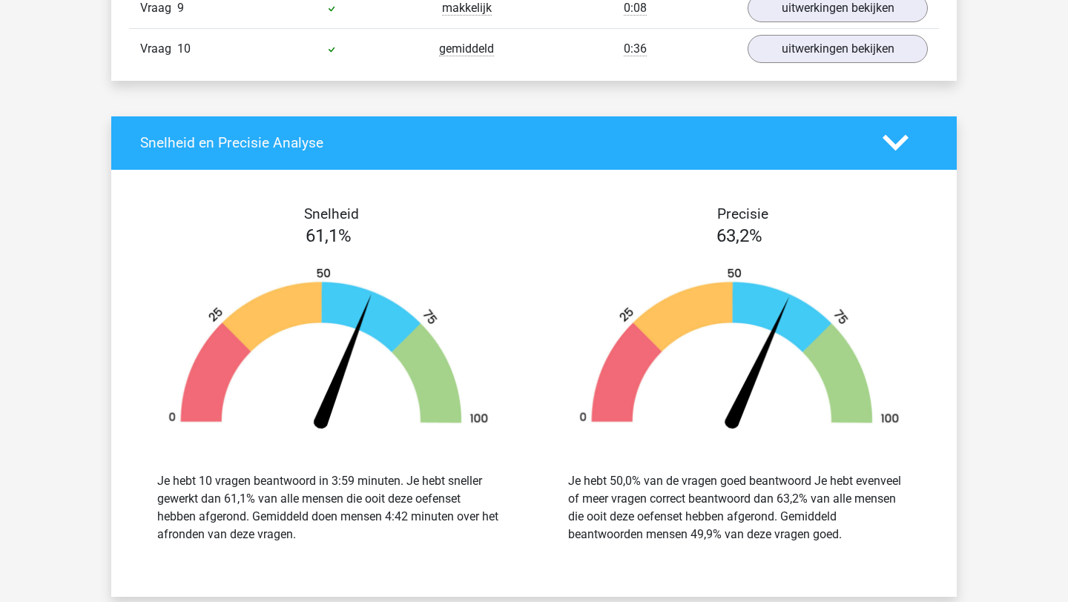
scroll to position [1621, 0]
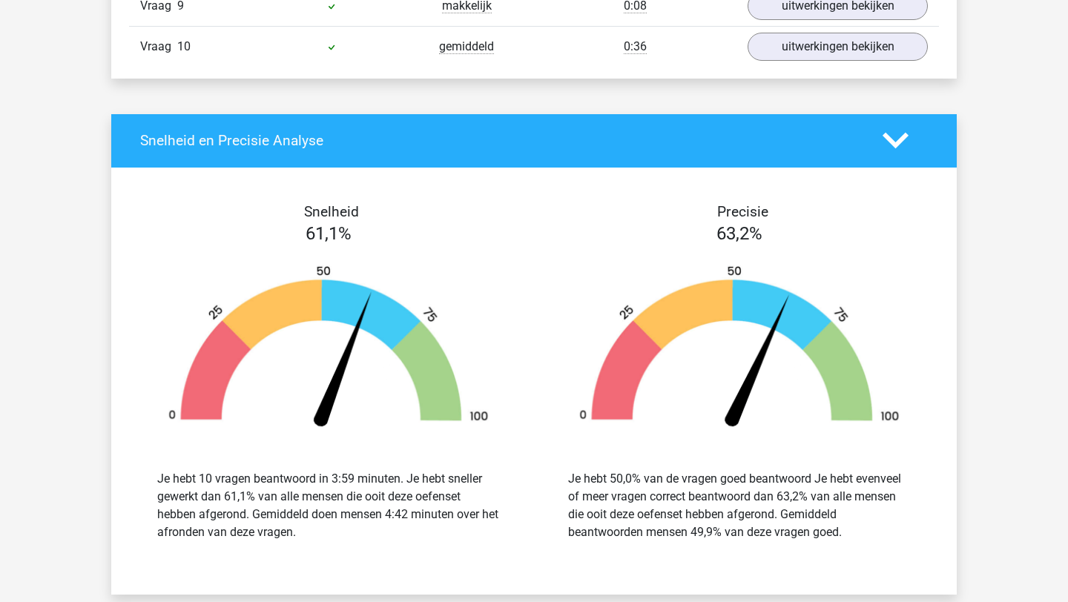
click at [892, 145] on icon at bounding box center [896, 141] width 26 height 26
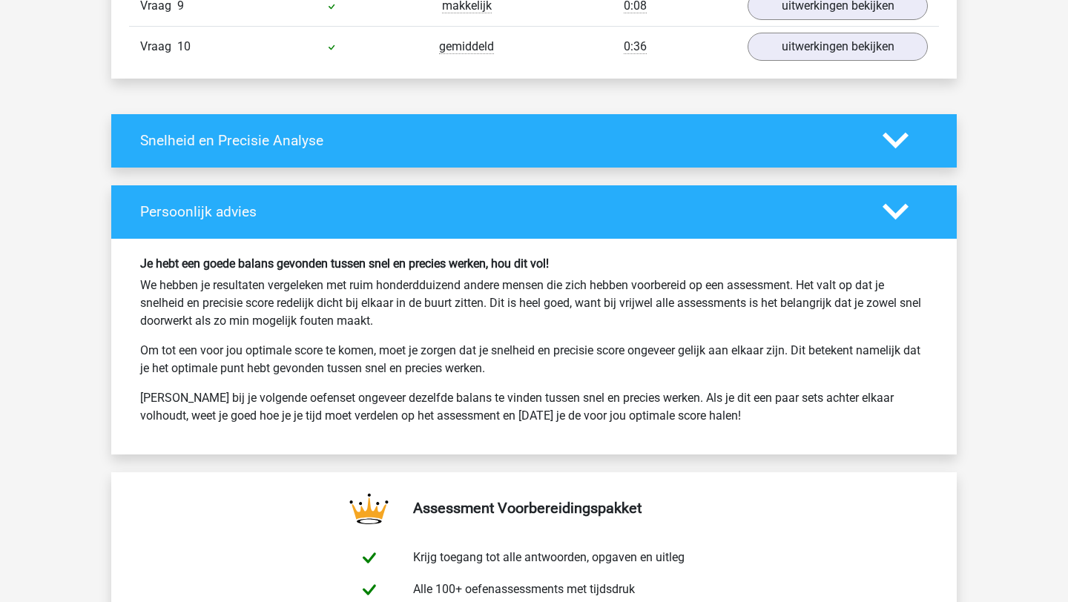
click at [894, 204] on icon at bounding box center [896, 212] width 26 height 26
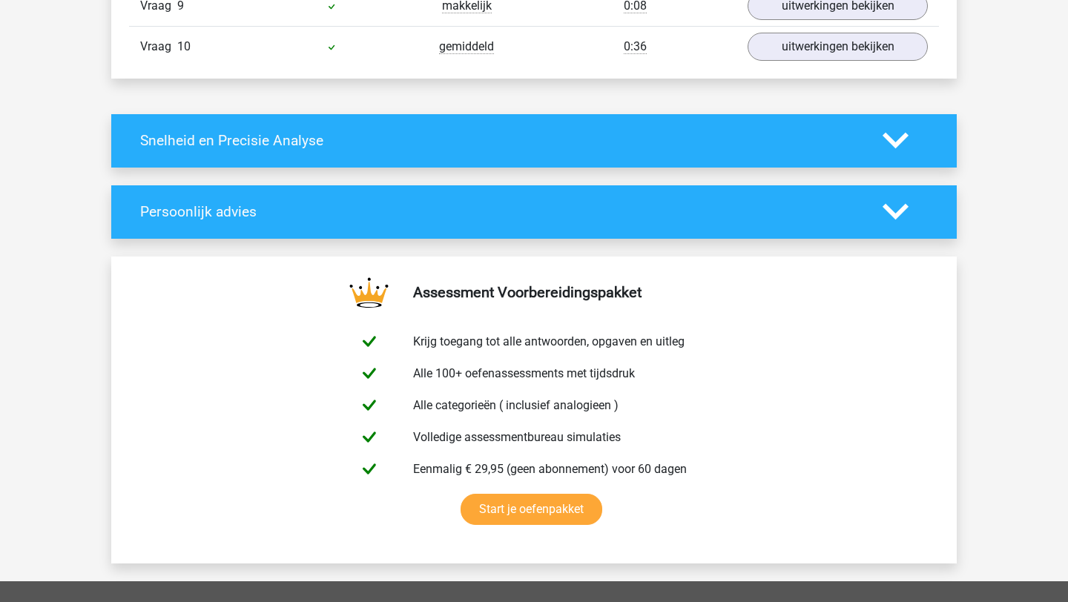
click at [894, 217] on polygon at bounding box center [896, 212] width 26 height 16
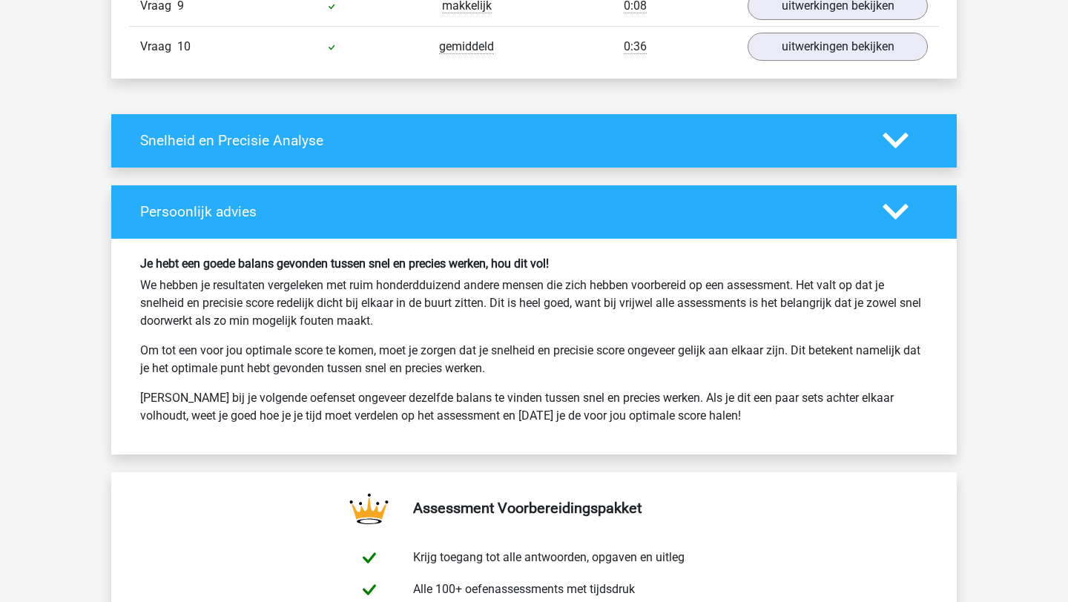
click at [894, 217] on polygon at bounding box center [896, 212] width 26 height 16
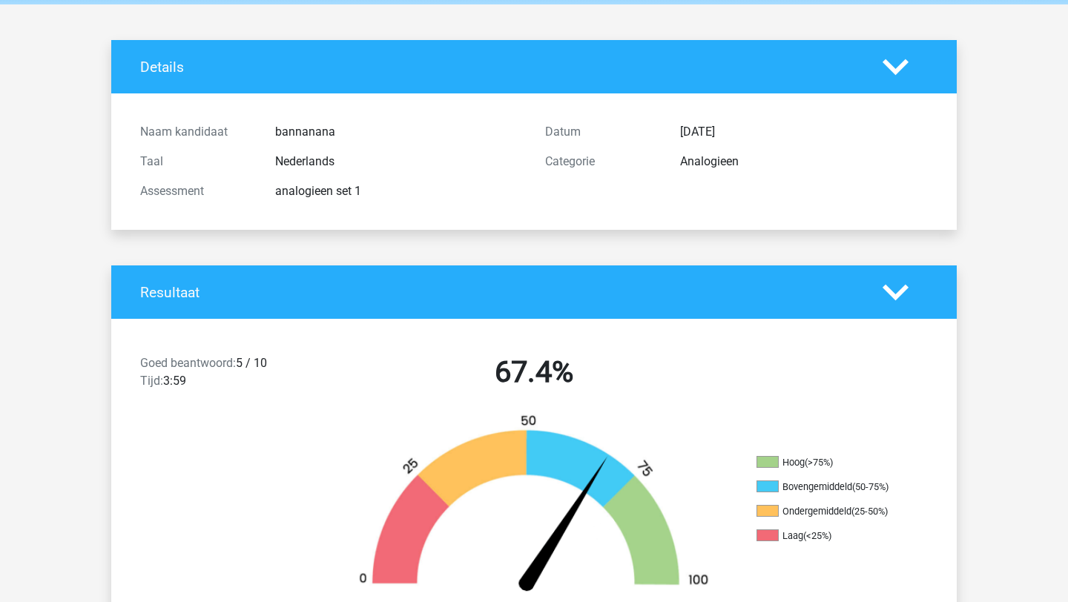
scroll to position [0, 0]
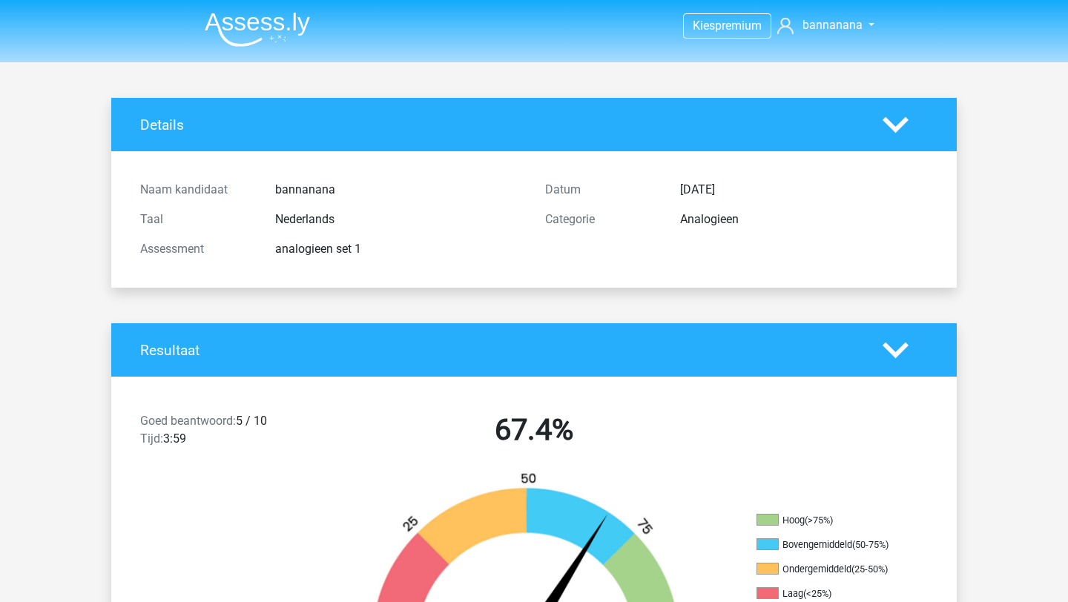
click at [257, 17] on img at bounding box center [257, 29] width 105 height 35
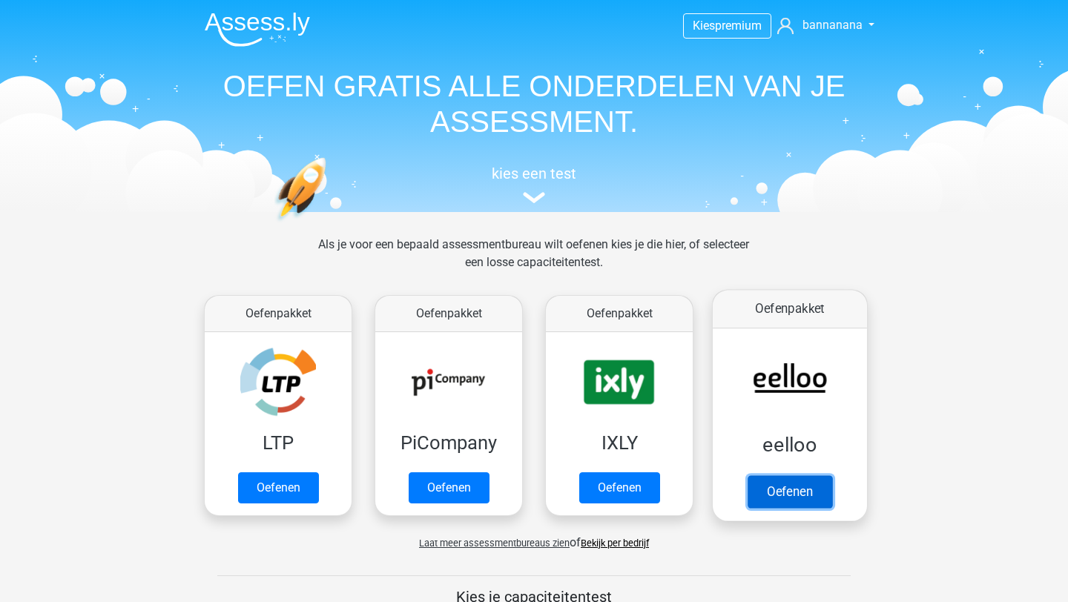
click at [776, 482] on link "Oefenen" at bounding box center [790, 491] width 85 height 33
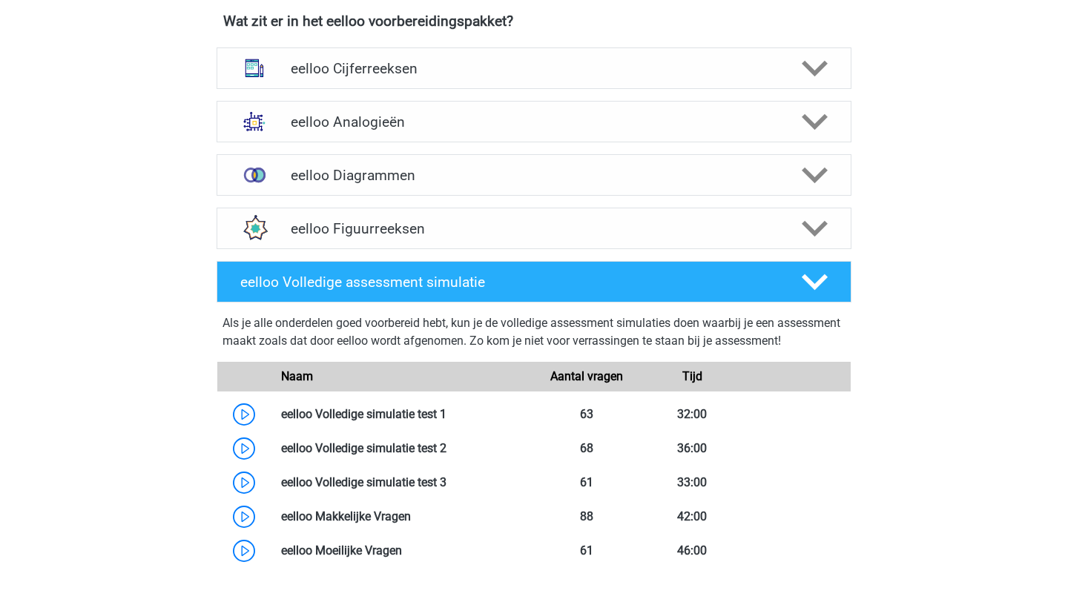
scroll to position [898, 0]
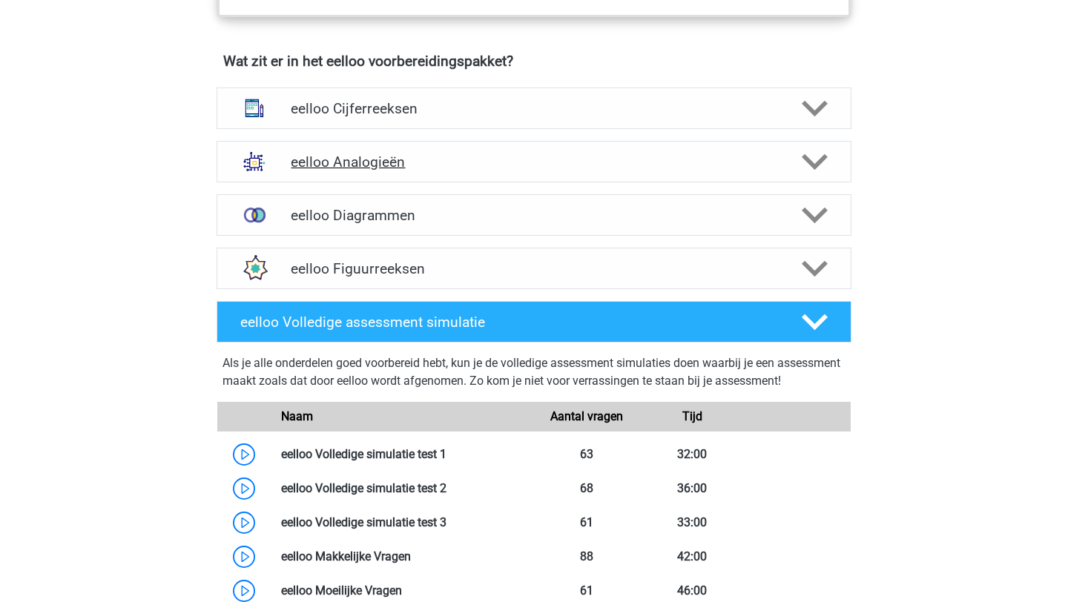
click at [813, 170] on polygon at bounding box center [815, 162] width 26 height 16
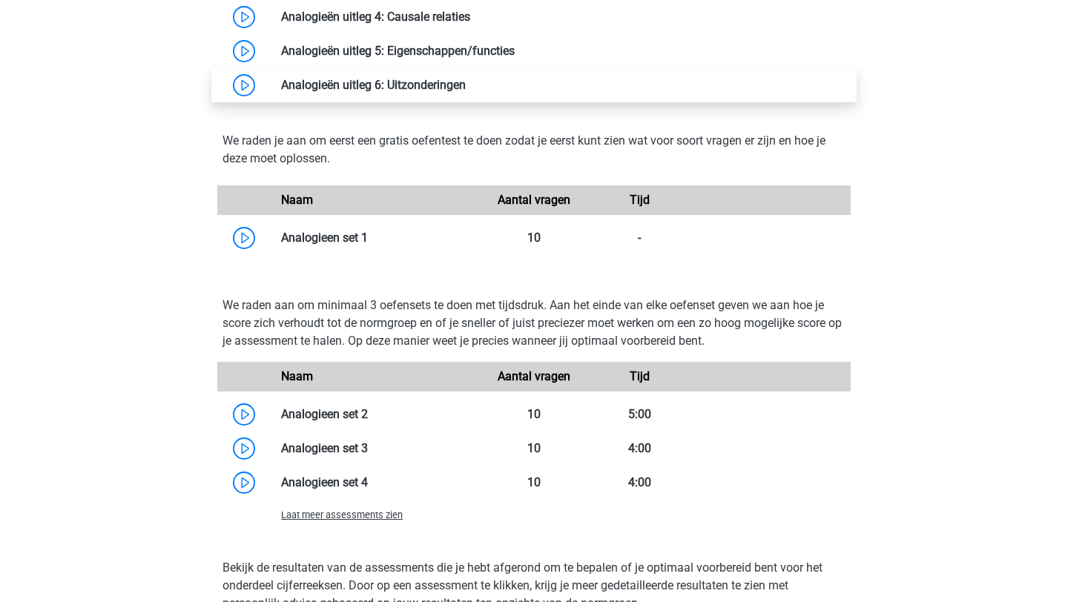
scroll to position [1426, 0]
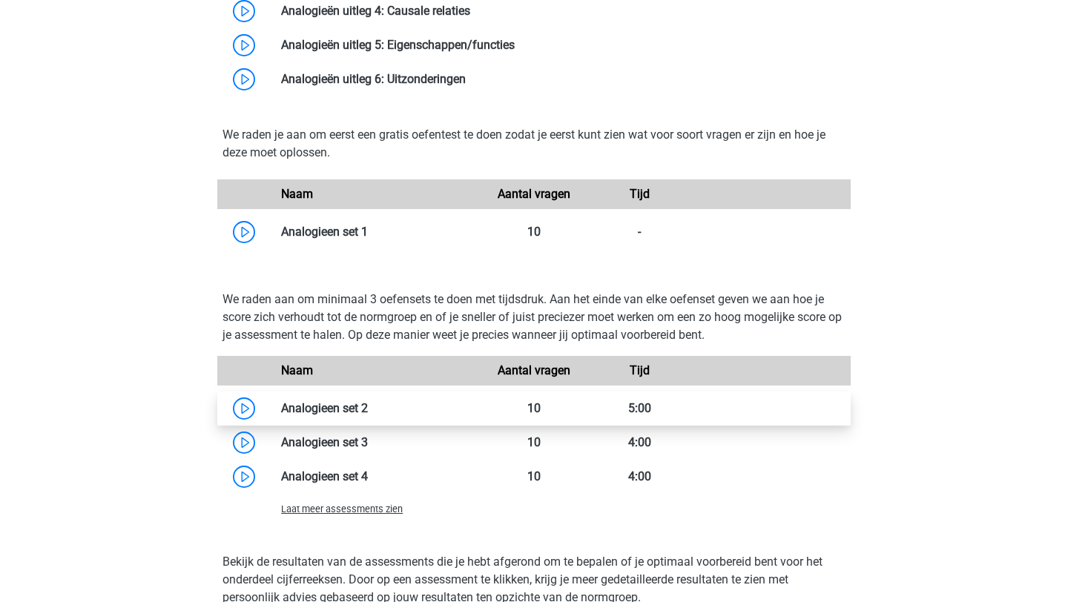
click at [368, 415] on link at bounding box center [368, 408] width 0 height 14
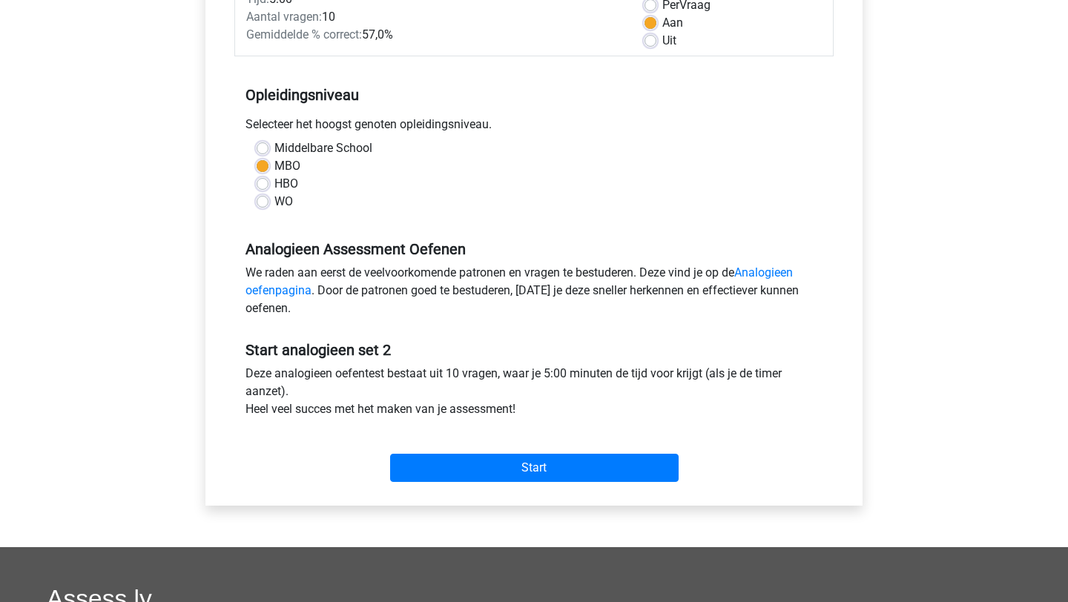
scroll to position [234, 0]
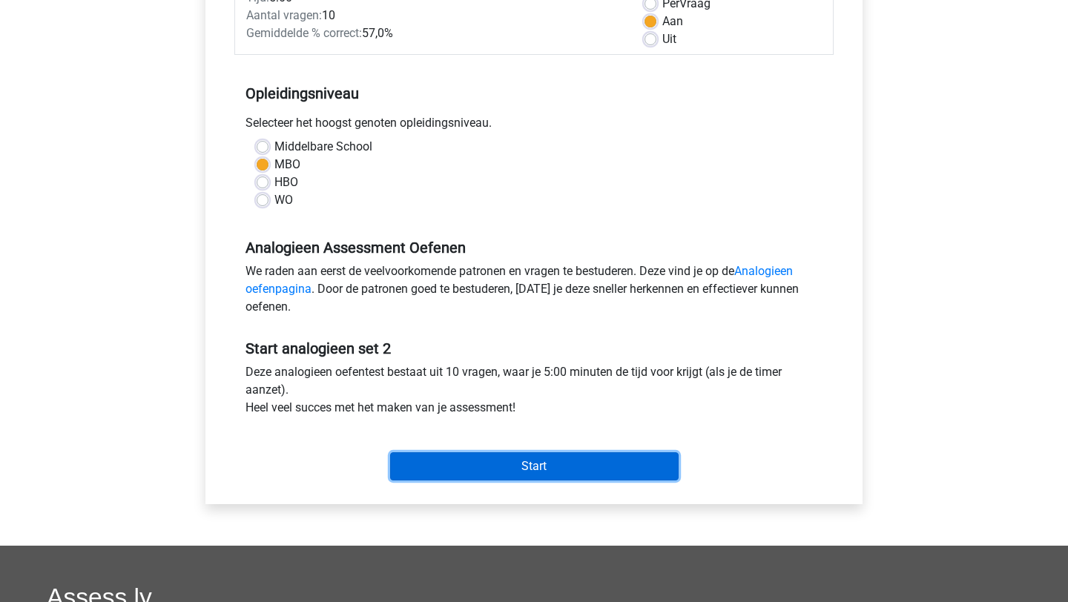
click at [478, 459] on input "Start" at bounding box center [534, 466] width 289 height 28
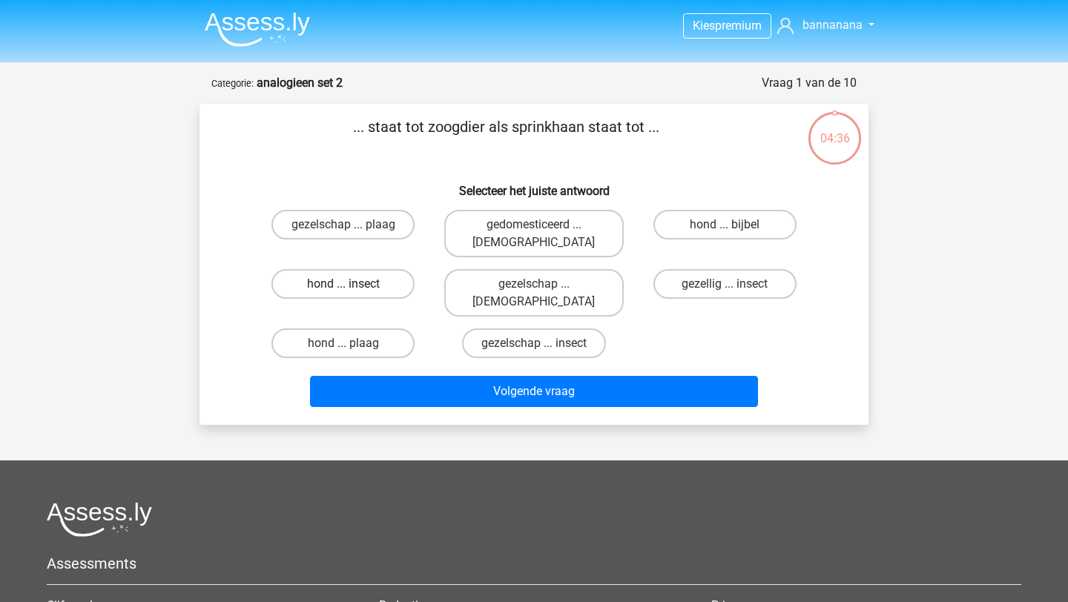
click at [364, 270] on label "hond ... insect" at bounding box center [342, 284] width 143 height 30
click at [353, 284] on input "hond ... insect" at bounding box center [348, 289] width 10 height 10
radio input "true"
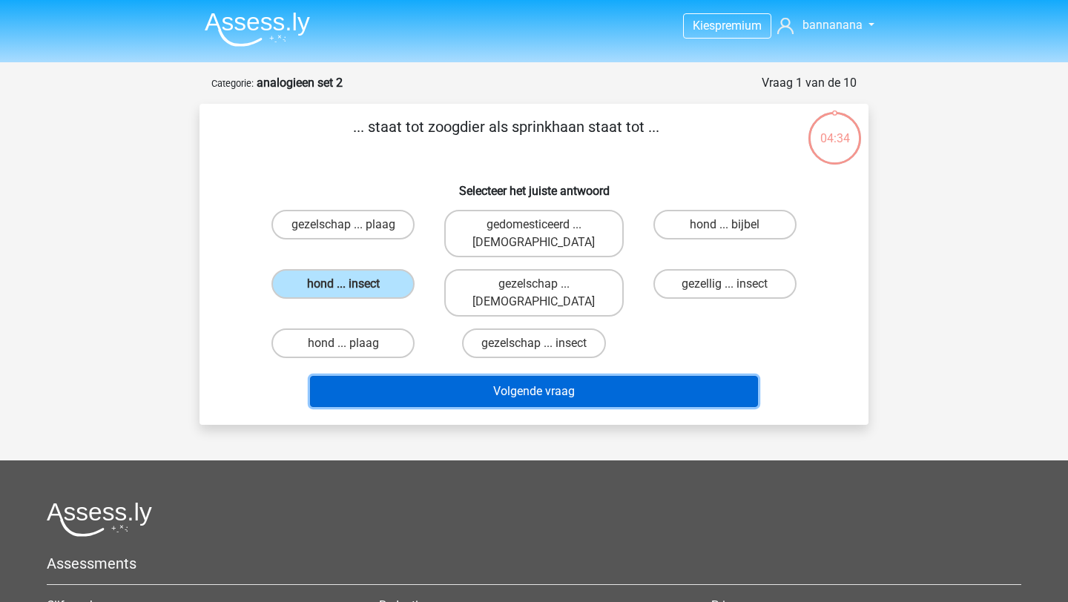
click at [454, 376] on button "Volgende vraag" at bounding box center [534, 391] width 449 height 31
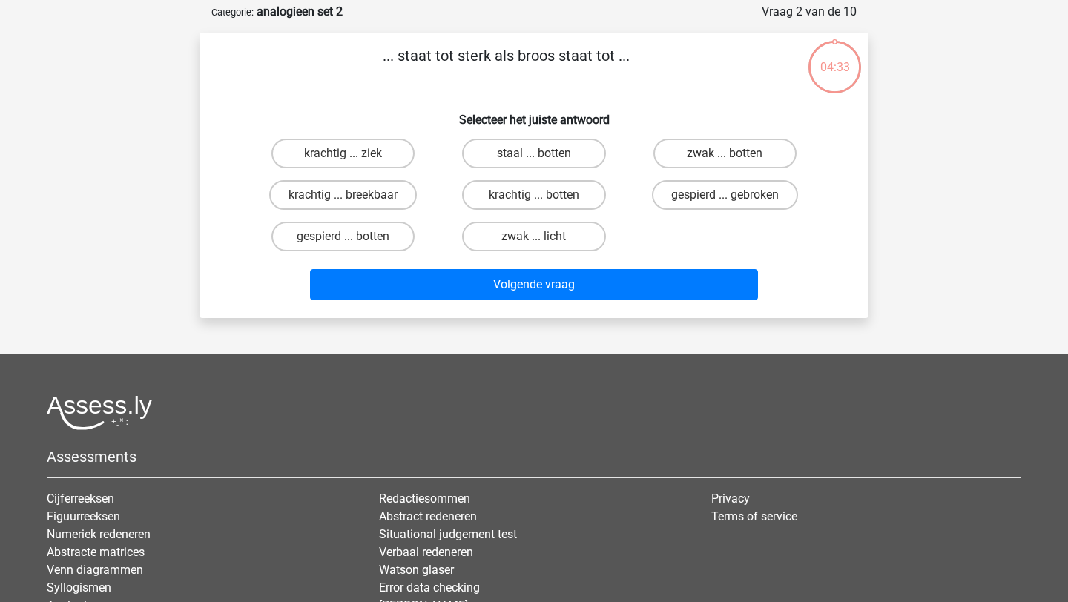
scroll to position [74, 0]
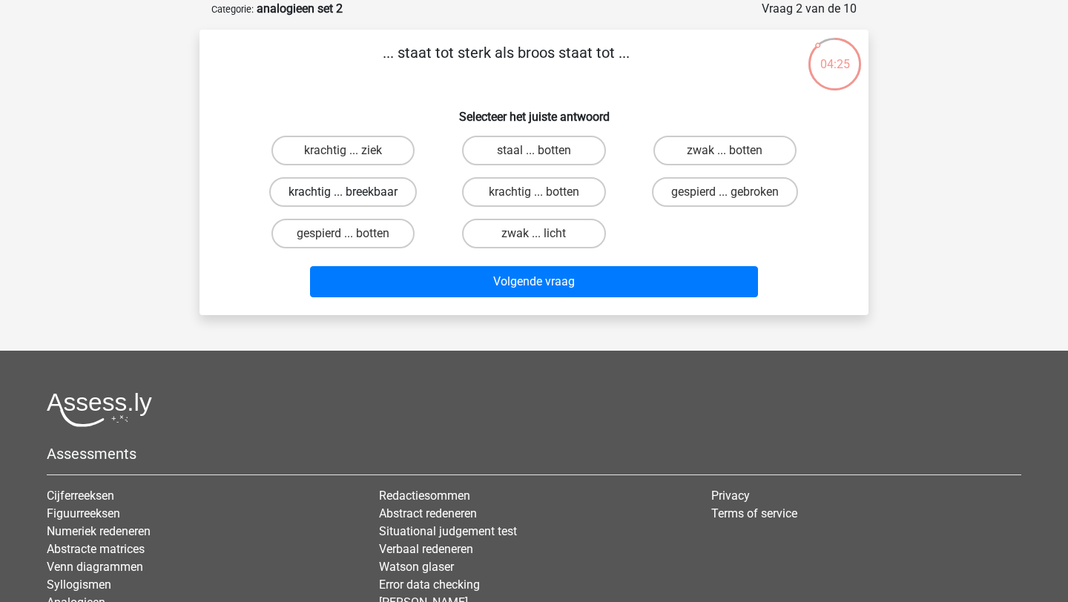
click at [376, 195] on label "krachtig ... breekbaar" at bounding box center [343, 192] width 148 height 30
click at [353, 195] on input "krachtig ... breekbaar" at bounding box center [348, 197] width 10 height 10
radio input "true"
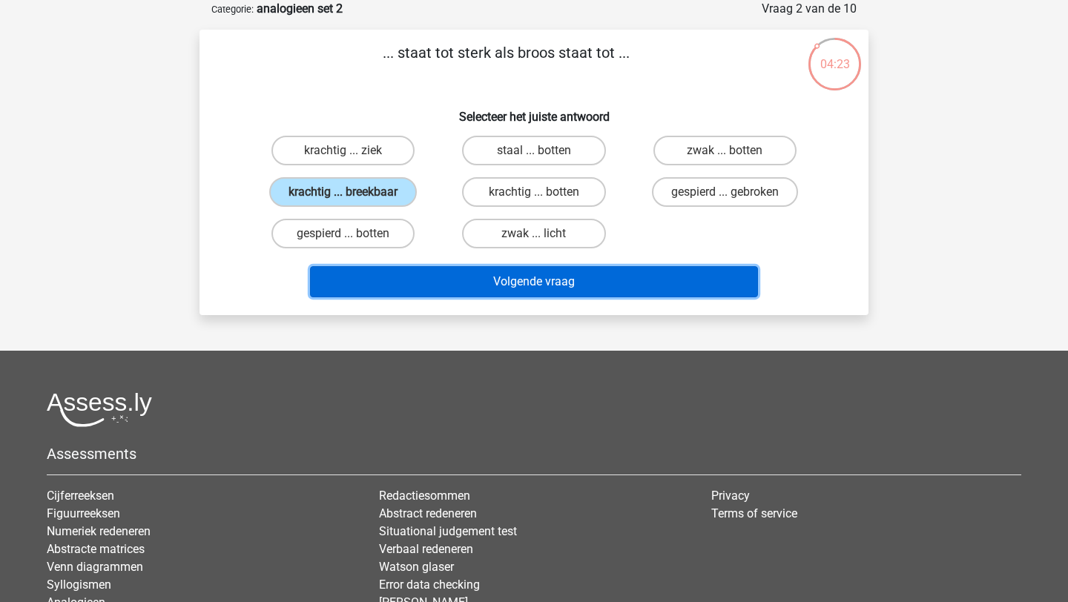
click at [477, 283] on button "Volgende vraag" at bounding box center [534, 281] width 449 height 31
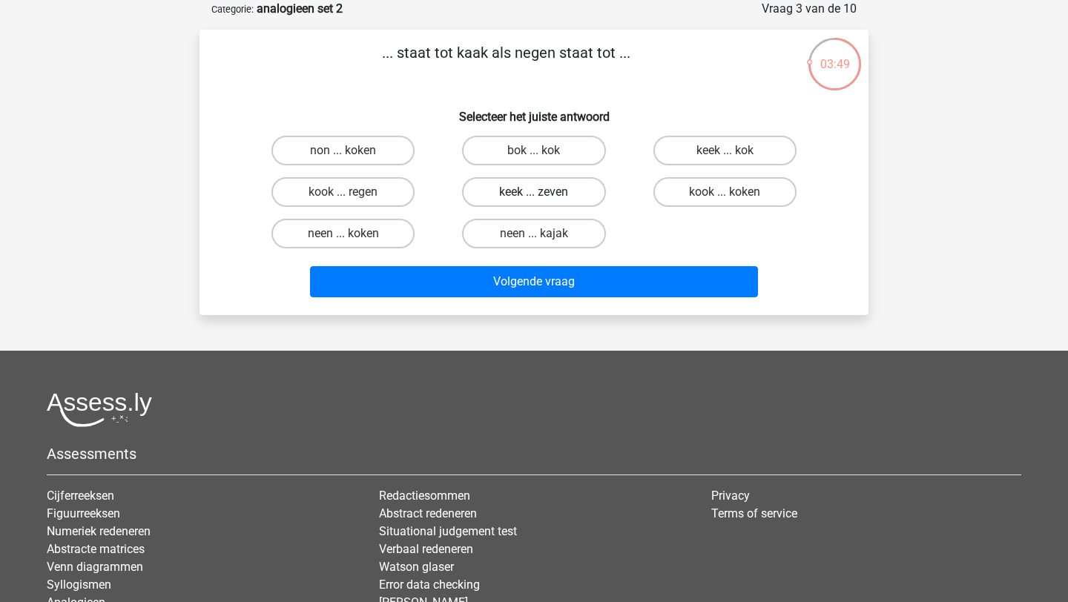
click at [484, 194] on label "keek ... zeven" at bounding box center [533, 192] width 143 height 30
click at [534, 194] on input "keek ... zeven" at bounding box center [539, 197] width 10 height 10
radio input "true"
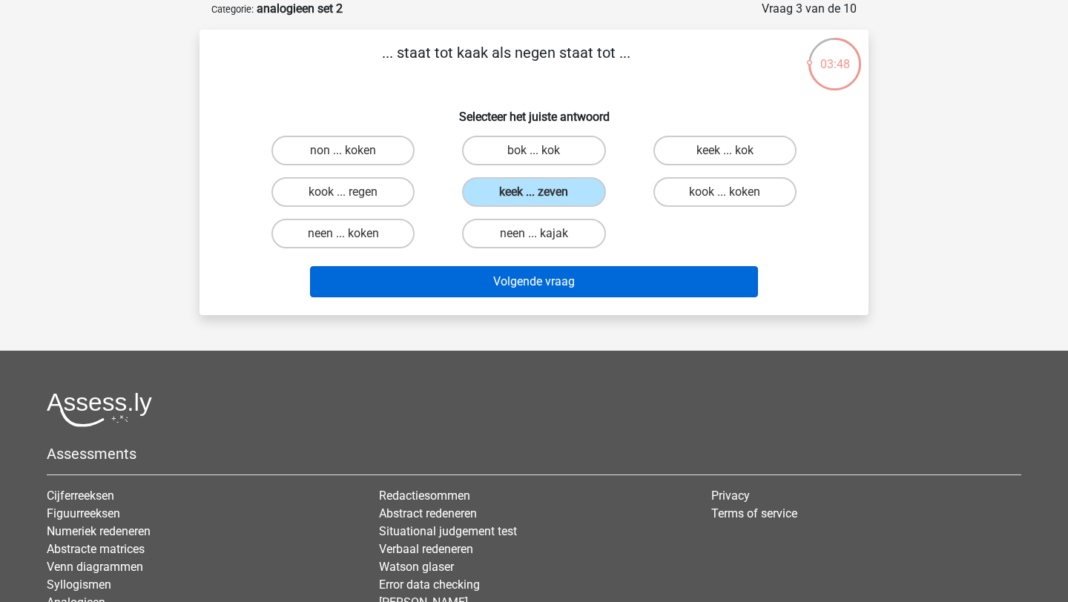
click at [484, 276] on button "Volgende vraag" at bounding box center [534, 281] width 449 height 31
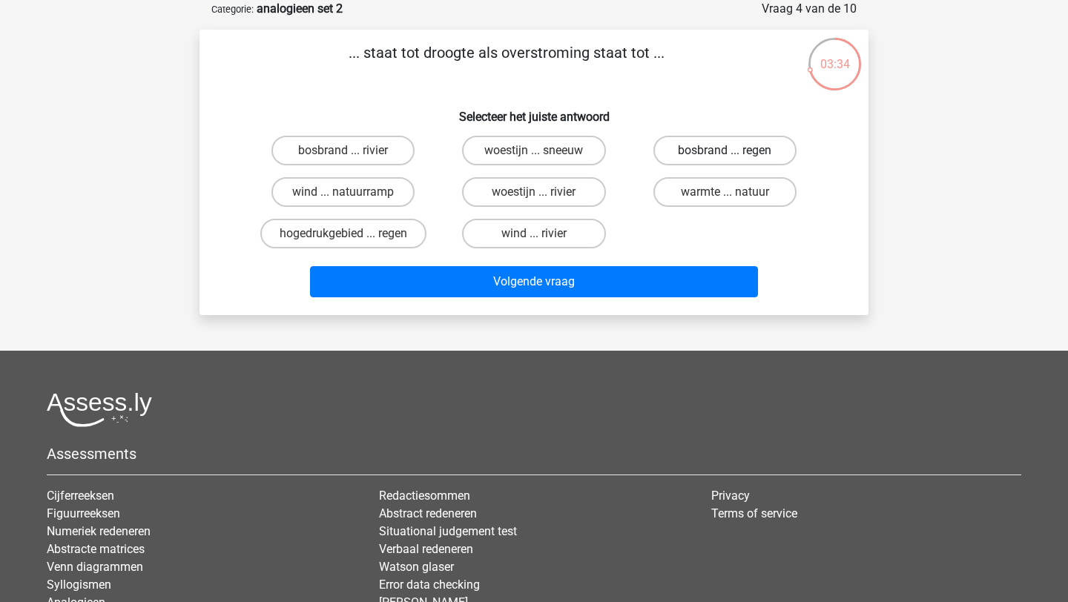
click at [701, 151] on label "bosbrand ... regen" at bounding box center [724, 151] width 143 height 30
click at [725, 151] on input "bosbrand ... regen" at bounding box center [730, 156] width 10 height 10
radio input "true"
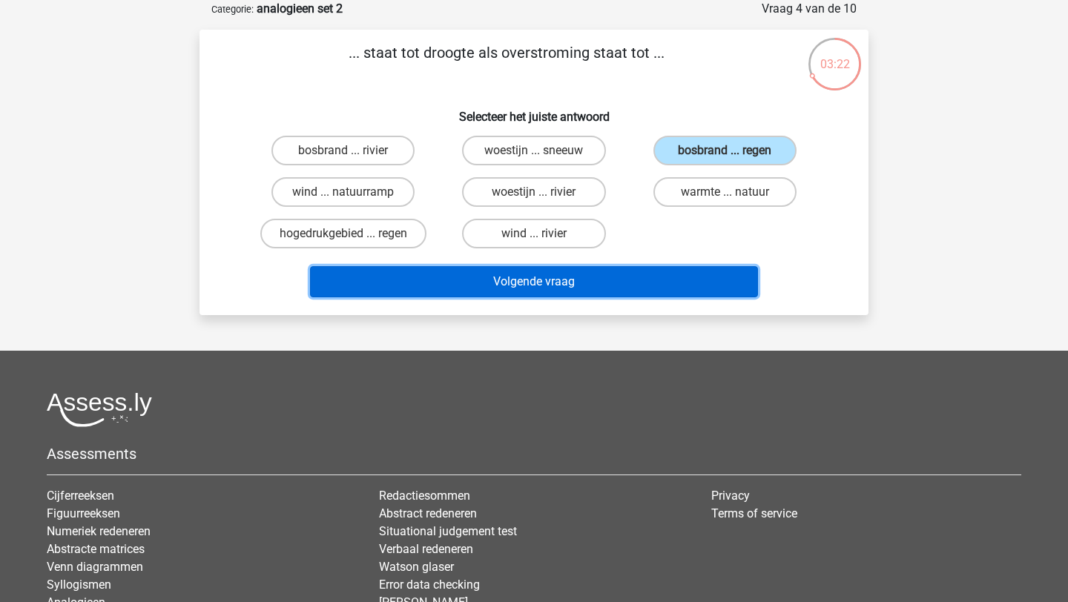
click at [619, 277] on button "Volgende vraag" at bounding box center [534, 281] width 449 height 31
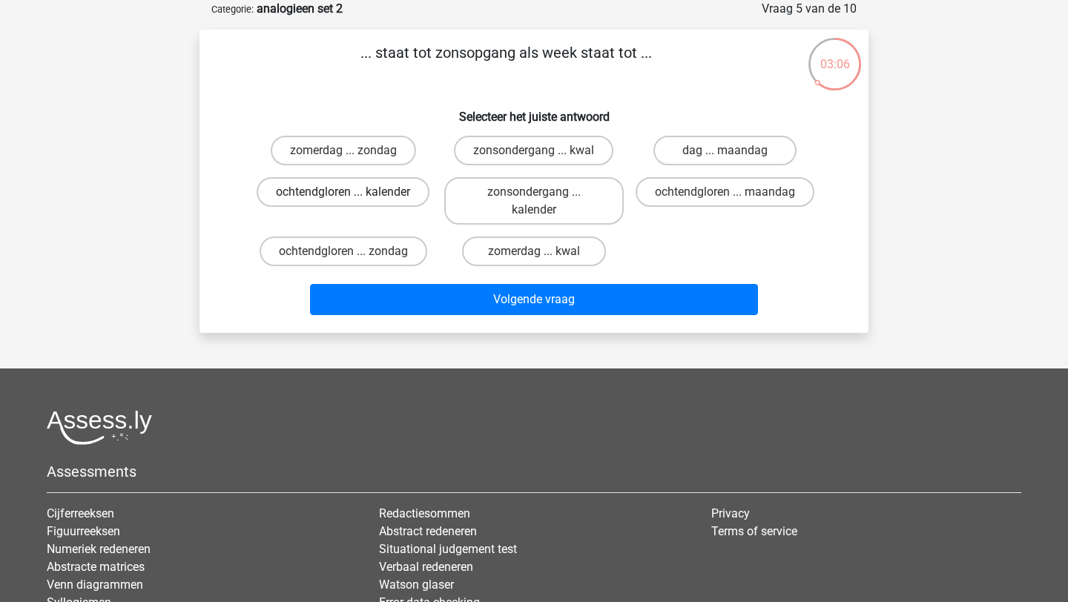
click at [380, 192] on label "ochtendgloren ... kalender" at bounding box center [343, 192] width 173 height 30
click at [353, 192] on input "ochtendgloren ... kalender" at bounding box center [348, 197] width 10 height 10
radio input "true"
click at [493, 200] on label "zonsondergang ... kalender" at bounding box center [533, 200] width 179 height 47
click at [534, 200] on input "zonsondergang ... kalender" at bounding box center [539, 197] width 10 height 10
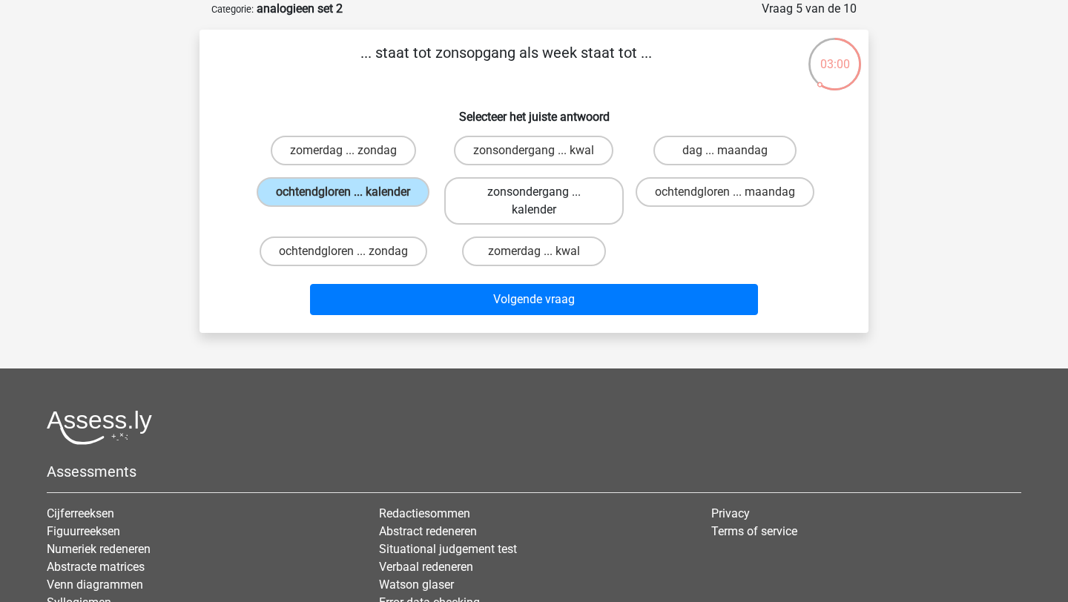
radio input "true"
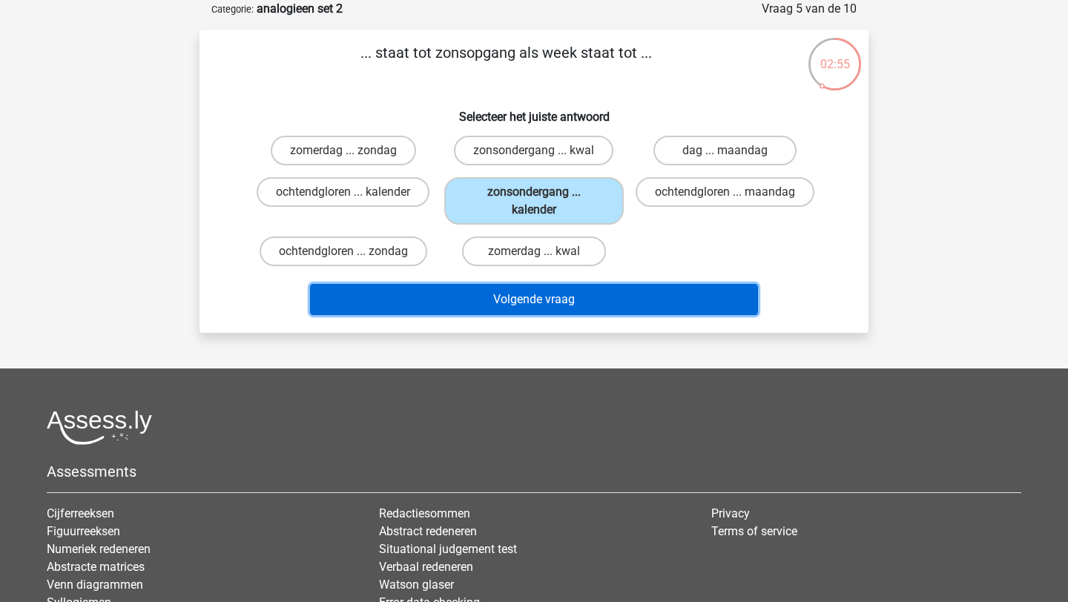
click at [525, 304] on button "Volgende vraag" at bounding box center [534, 299] width 449 height 31
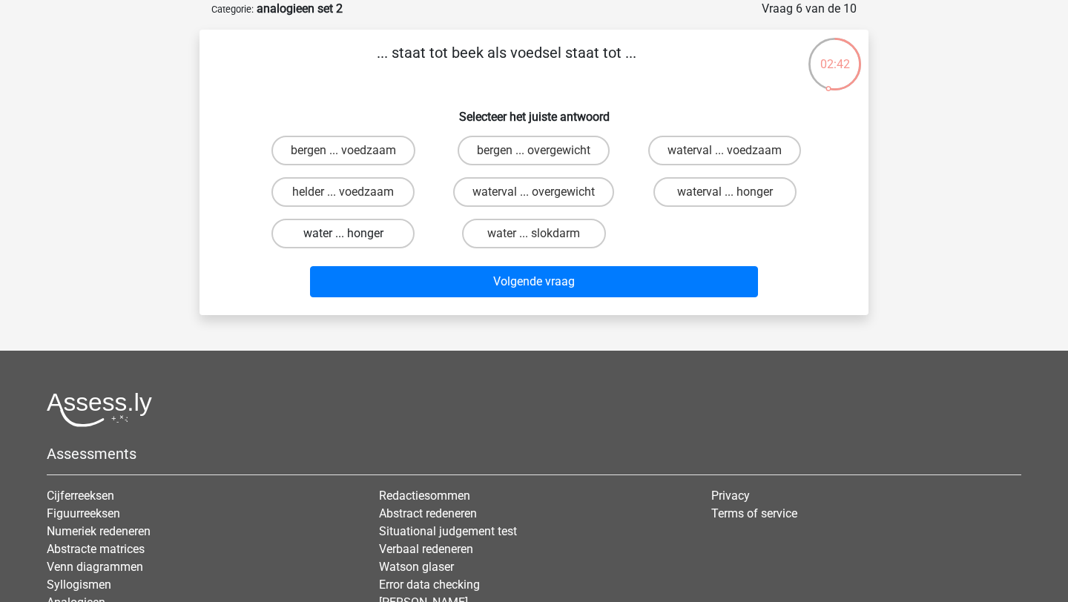
click at [392, 238] on label "water ... honger" at bounding box center [342, 234] width 143 height 30
click at [353, 238] on input "water ... honger" at bounding box center [348, 239] width 10 height 10
radio input "true"
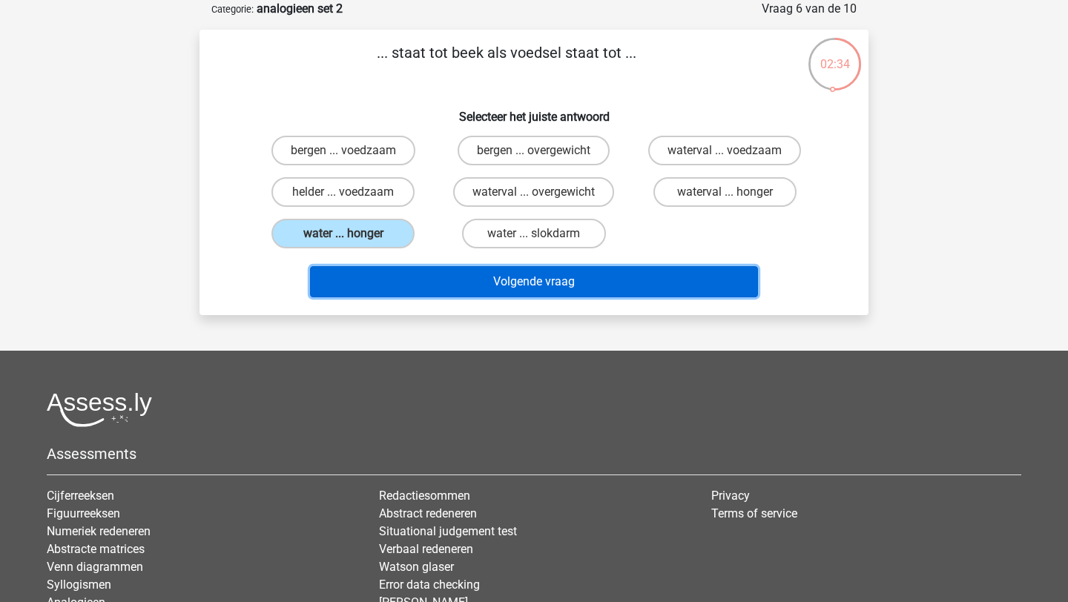
click at [468, 285] on button "Volgende vraag" at bounding box center [534, 281] width 449 height 31
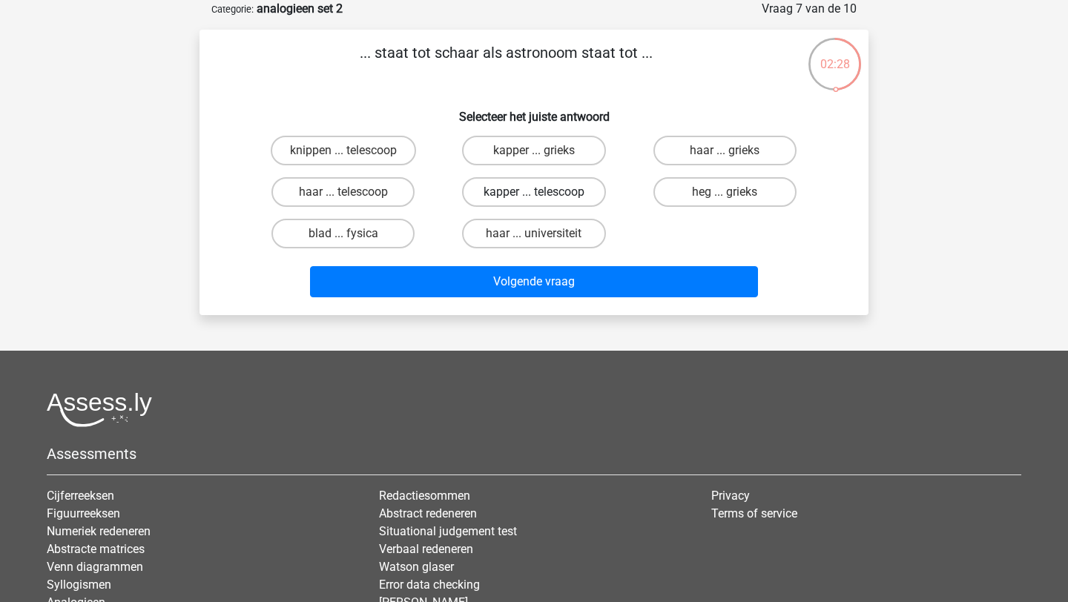
click at [532, 203] on label "kapper ... telescoop" at bounding box center [533, 192] width 143 height 30
click at [534, 202] on input "kapper ... telescoop" at bounding box center [539, 197] width 10 height 10
radio input "true"
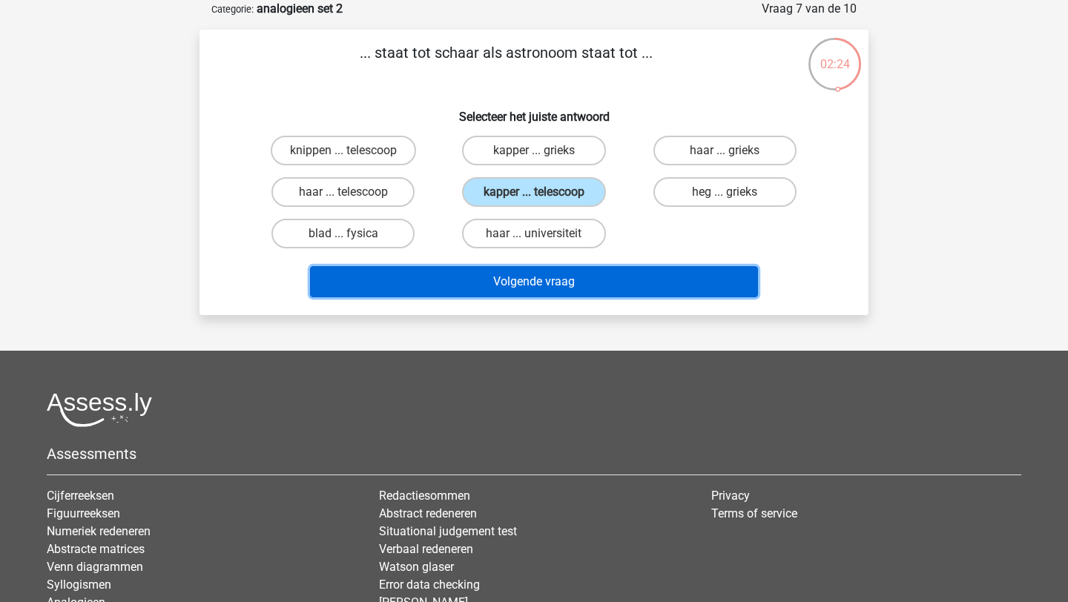
click at [545, 284] on button "Volgende vraag" at bounding box center [534, 281] width 449 height 31
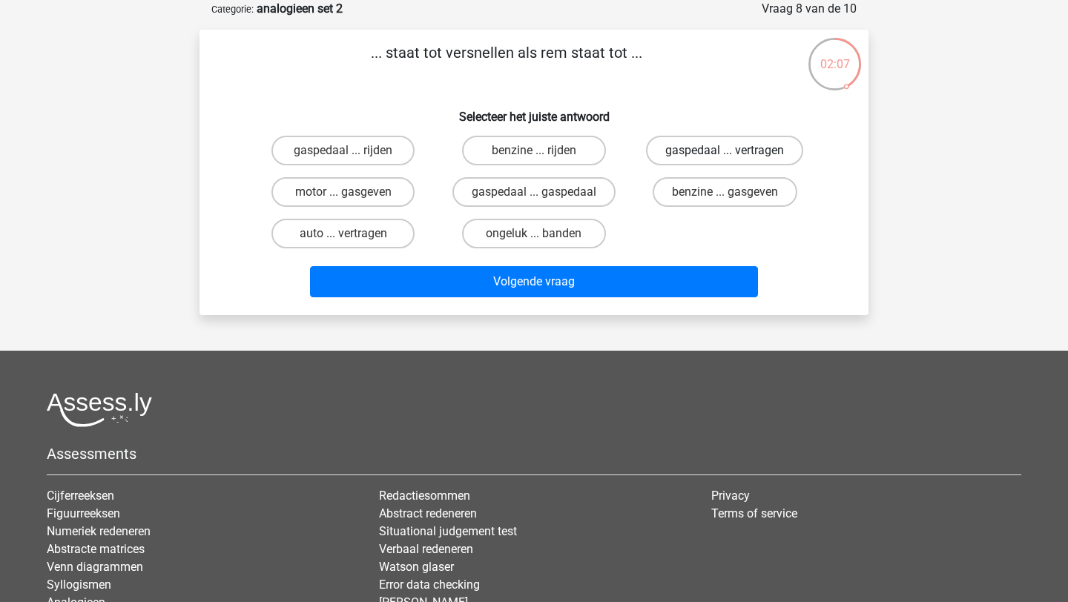
click at [682, 158] on label "gaspedaal ... vertragen" at bounding box center [724, 151] width 157 height 30
click at [725, 158] on input "gaspedaal ... vertragen" at bounding box center [730, 156] width 10 height 10
radio input "true"
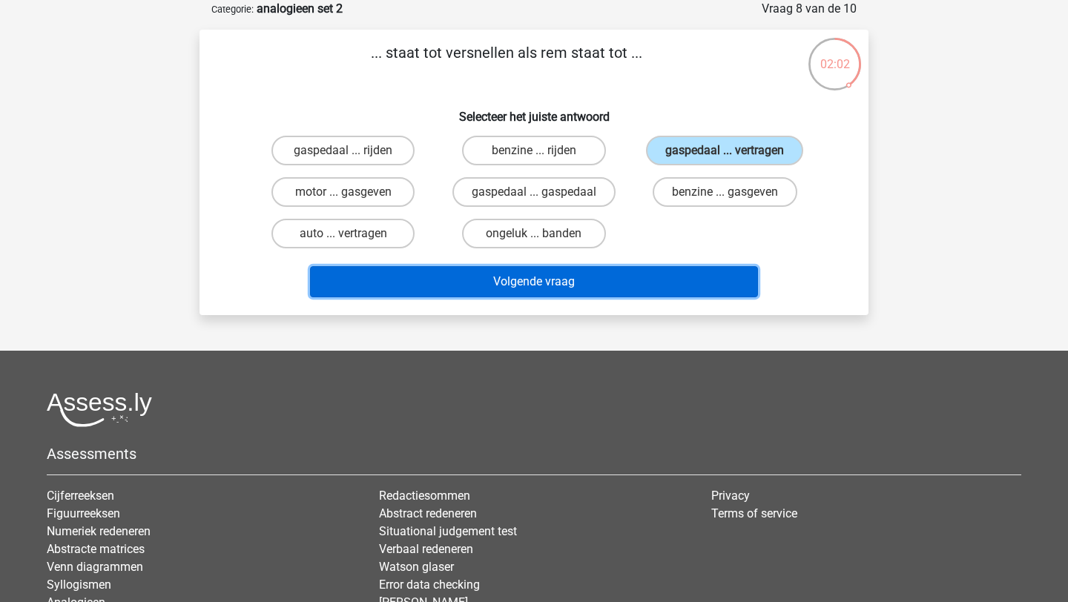
click at [626, 283] on button "Volgende vraag" at bounding box center [534, 281] width 449 height 31
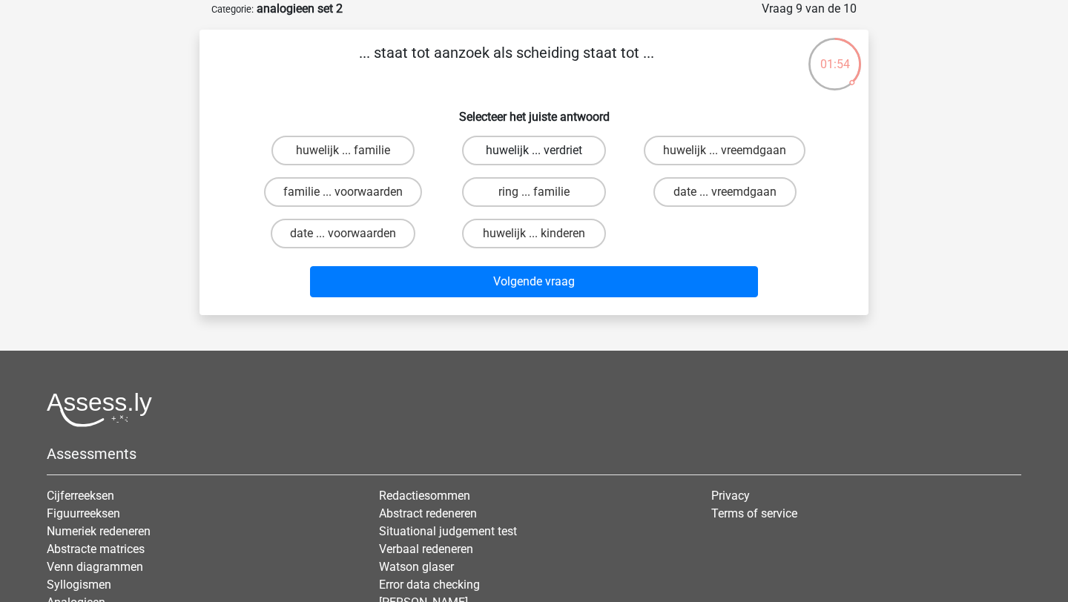
click at [549, 151] on label "huwelijk ... verdriet" at bounding box center [533, 151] width 143 height 30
click at [544, 151] on input "huwelijk ... verdriet" at bounding box center [539, 156] width 10 height 10
radio input "true"
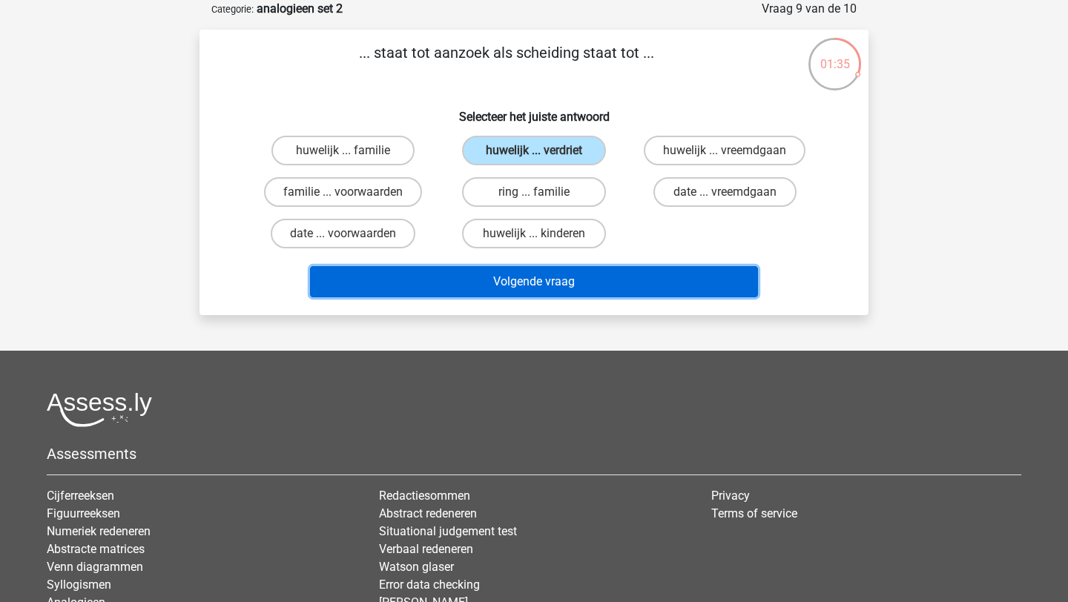
click at [480, 280] on button "Volgende vraag" at bounding box center [534, 281] width 449 height 31
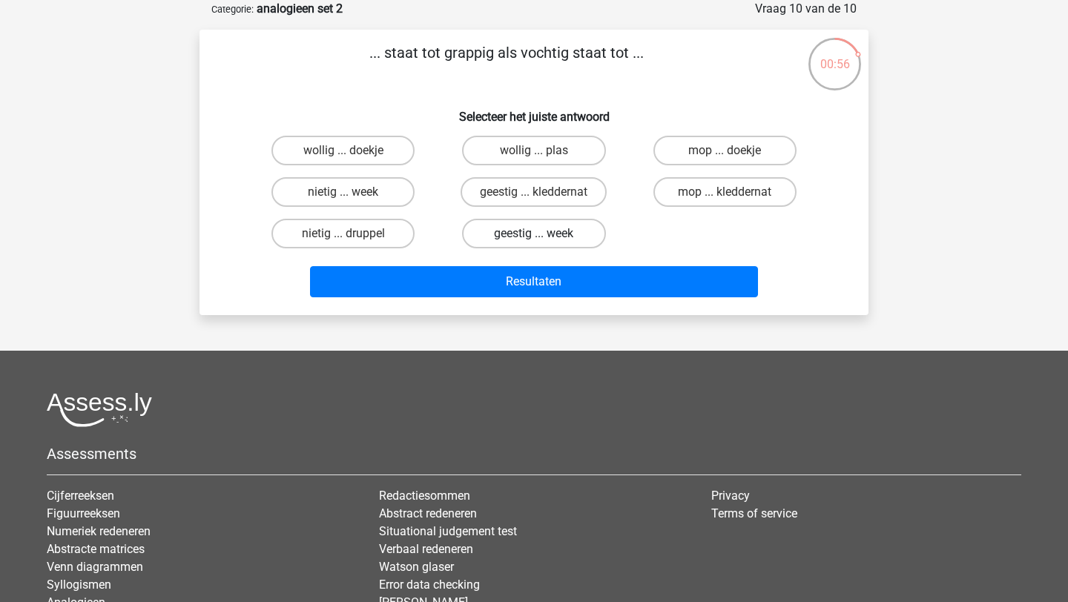
click at [527, 231] on label "geestig ... week" at bounding box center [533, 234] width 143 height 30
click at [534, 234] on input "geestig ... week" at bounding box center [539, 239] width 10 height 10
radio input "true"
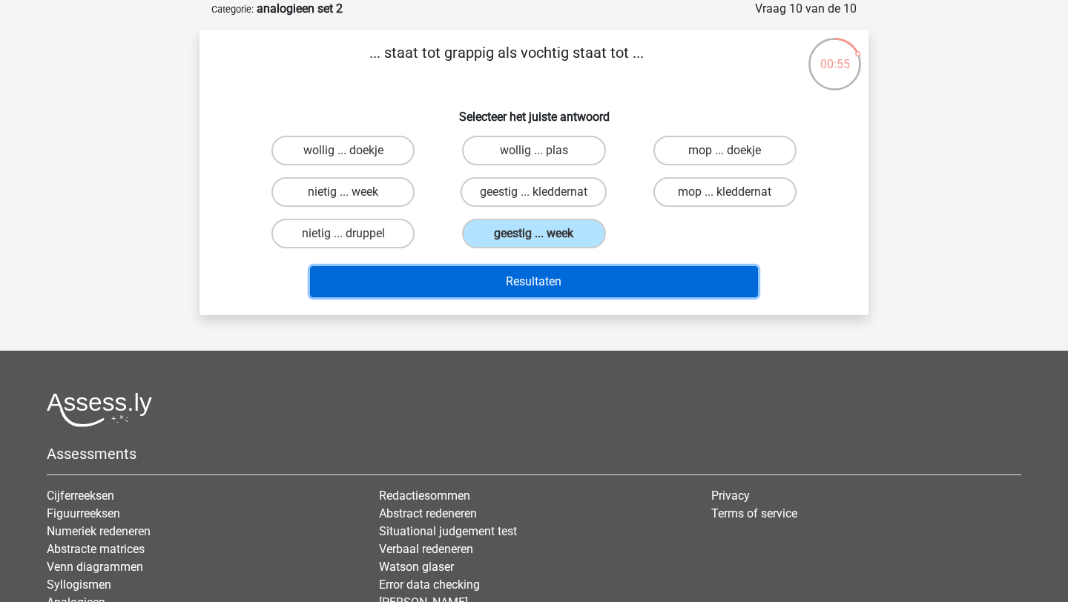
click at [521, 290] on button "Resultaten" at bounding box center [534, 281] width 449 height 31
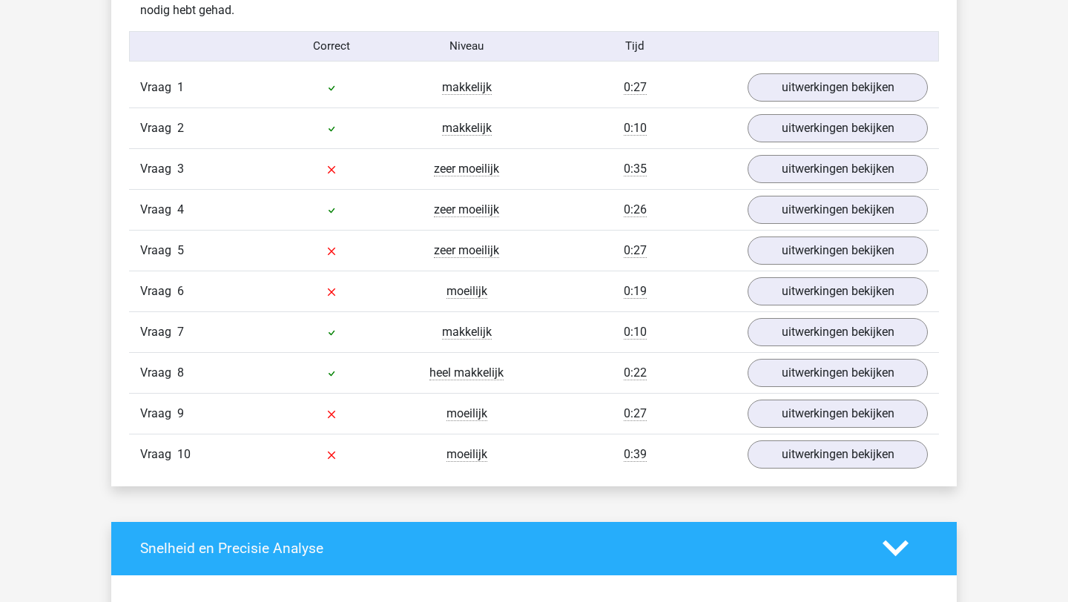
scroll to position [1213, 0]
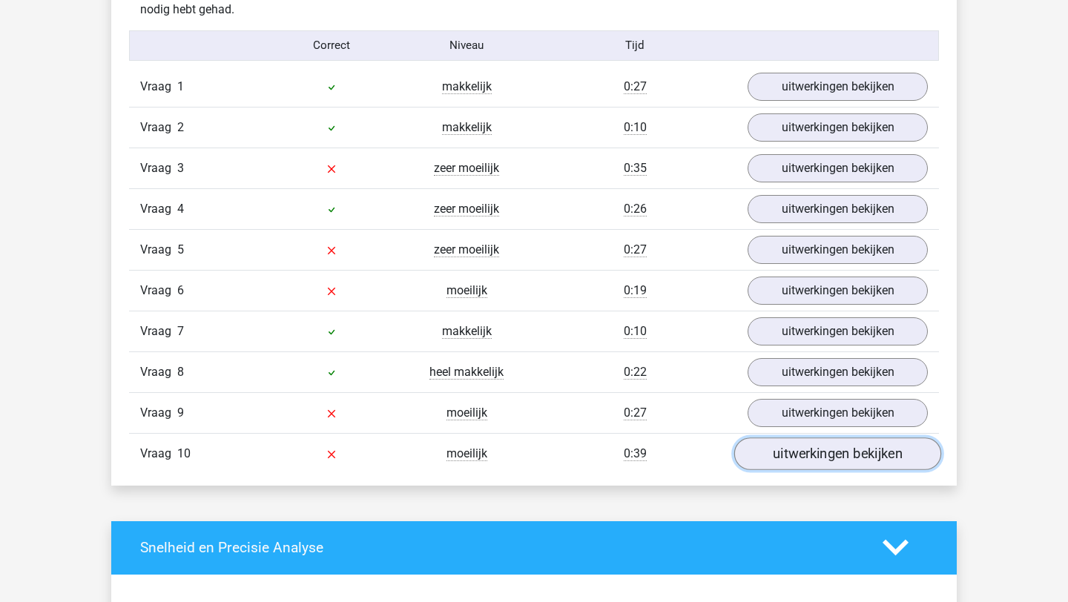
click at [783, 452] on link "uitwerkingen bekijken" at bounding box center [837, 454] width 207 height 33
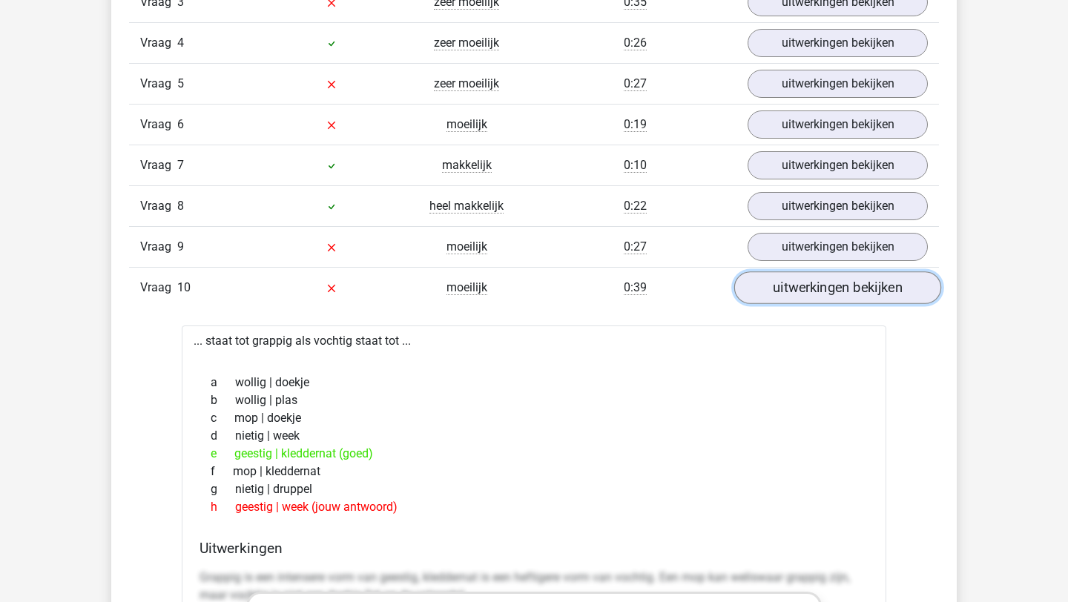
scroll to position [1382, 0]
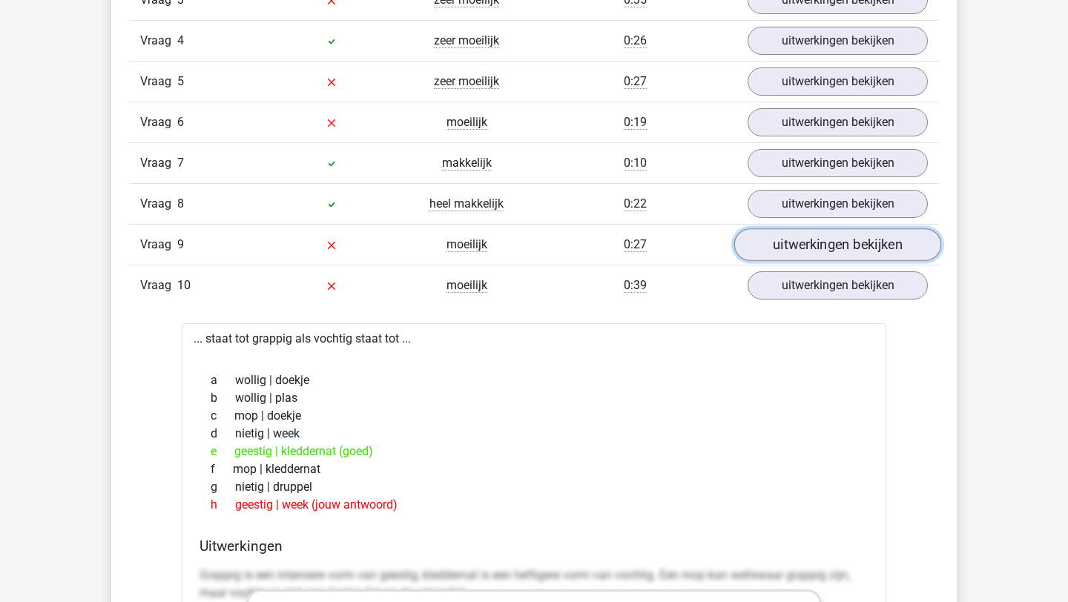
click at [849, 247] on link "uitwerkingen bekijken" at bounding box center [837, 244] width 207 height 33
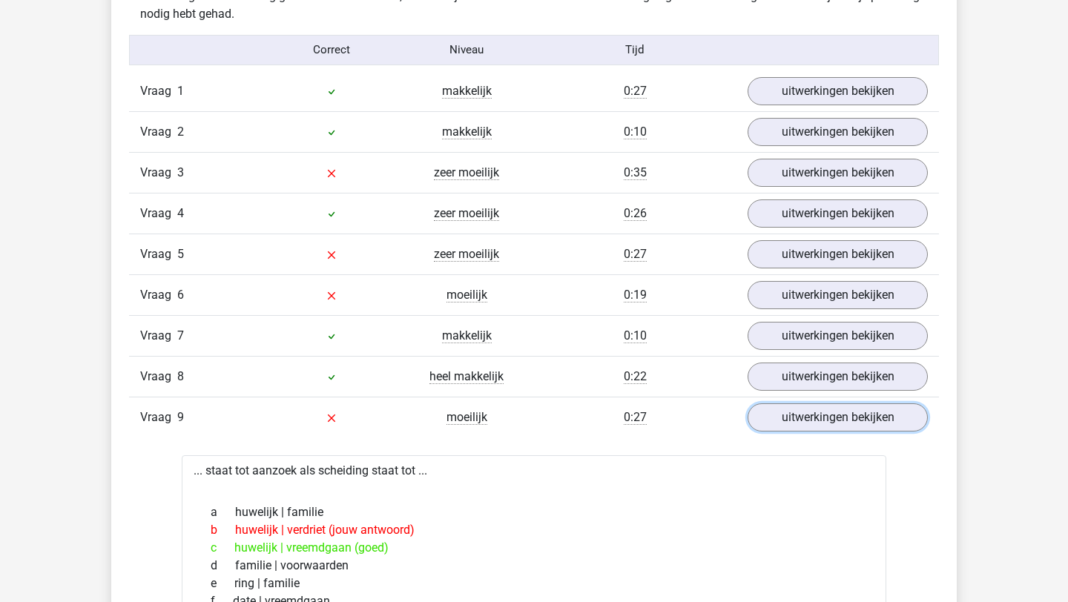
scroll to position [1208, 0]
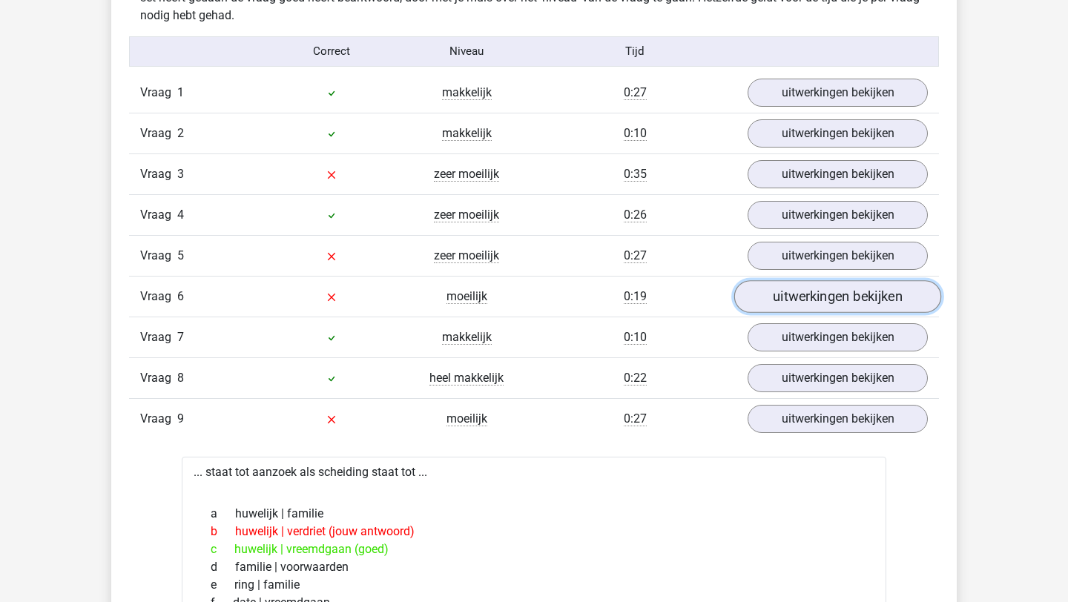
click at [803, 301] on link "uitwerkingen bekijken" at bounding box center [837, 296] width 207 height 33
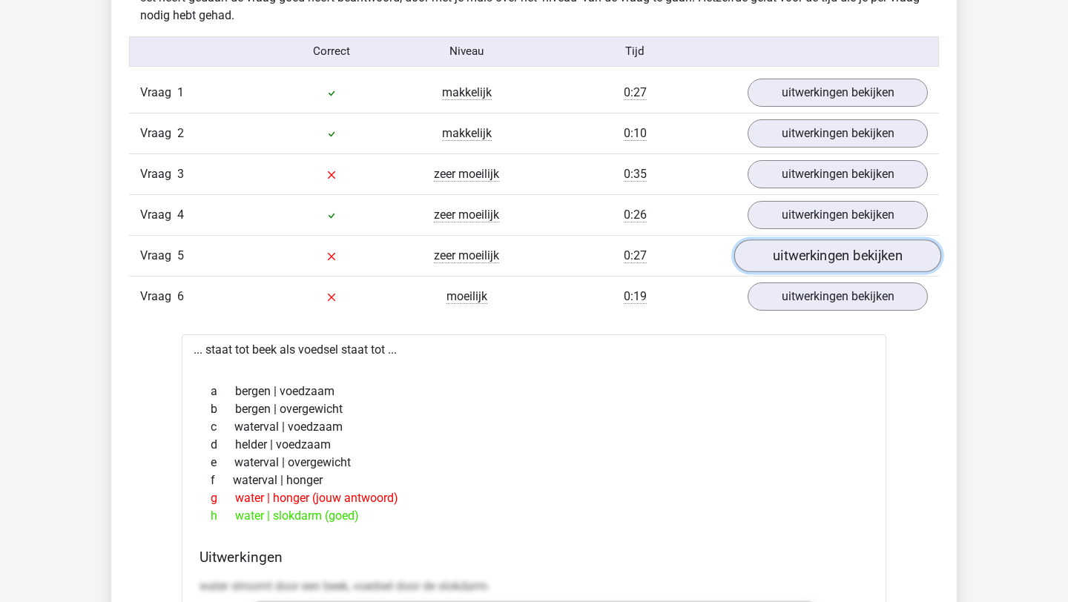
click at [803, 254] on link "uitwerkingen bekijken" at bounding box center [837, 256] width 207 height 33
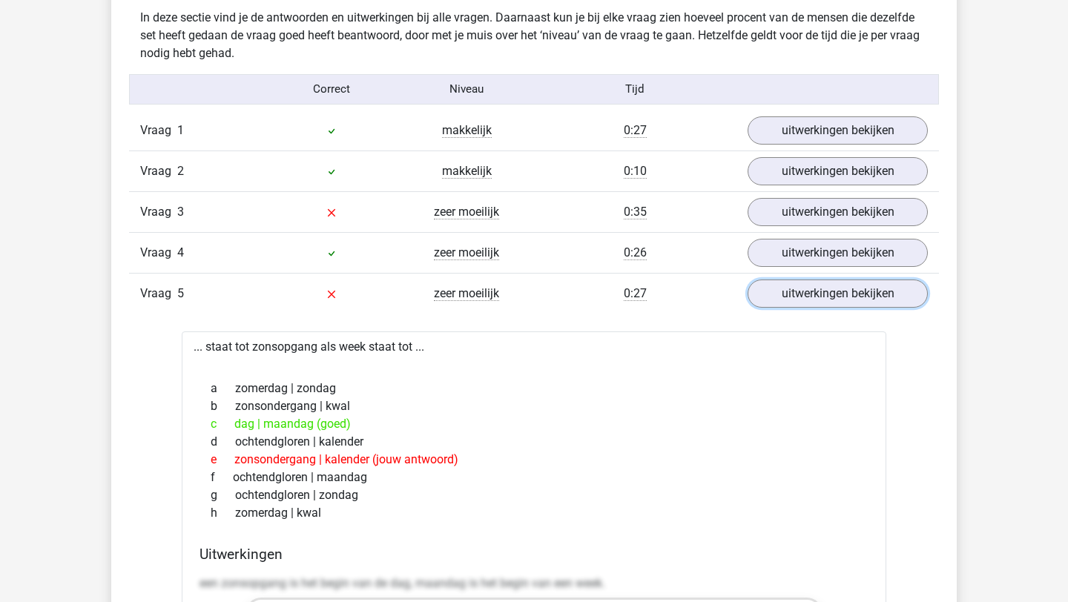
scroll to position [1169, 0]
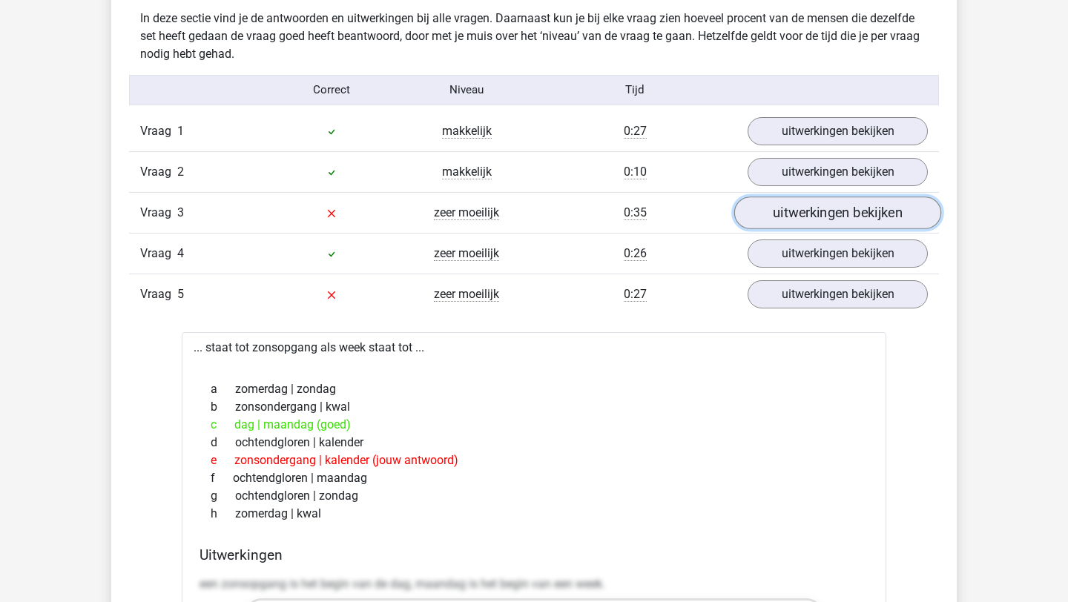
click at [781, 208] on link "uitwerkingen bekijken" at bounding box center [837, 213] width 207 height 33
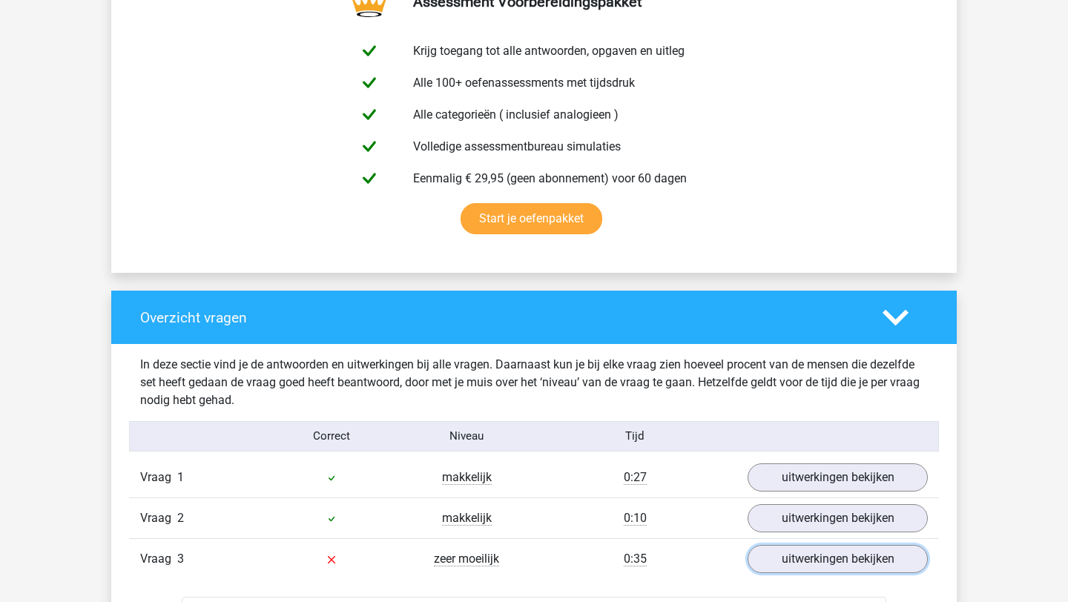
scroll to position [810, 0]
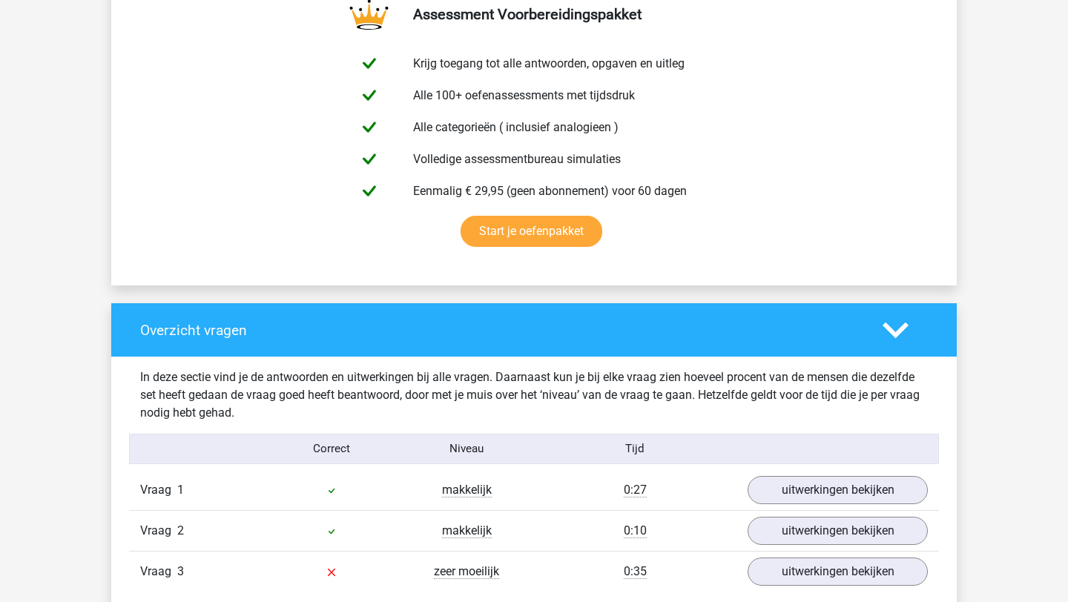
click at [895, 330] on icon at bounding box center [896, 330] width 26 height 26
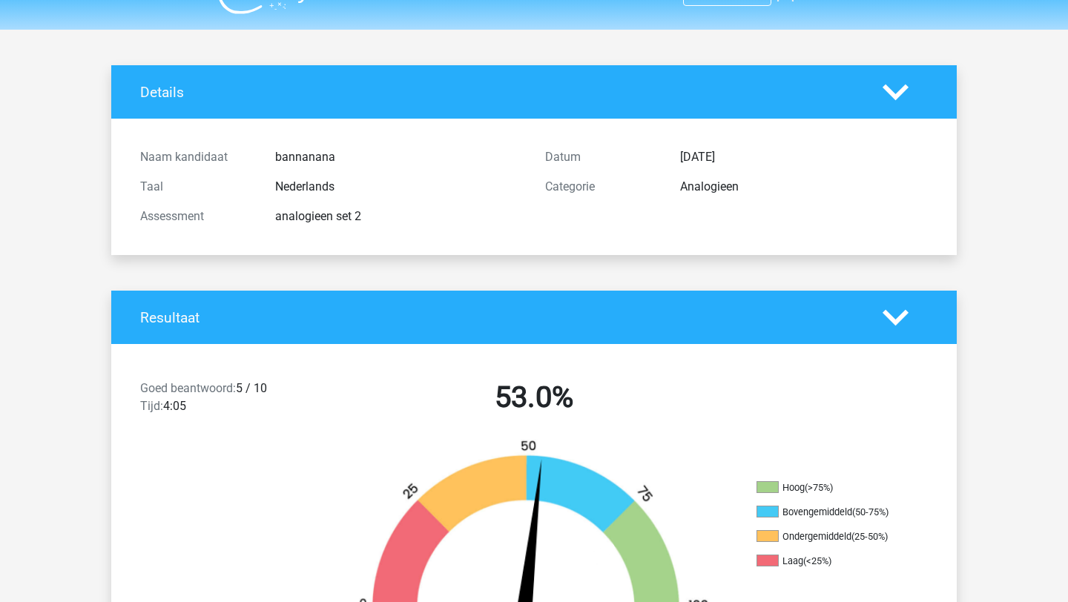
scroll to position [0, 0]
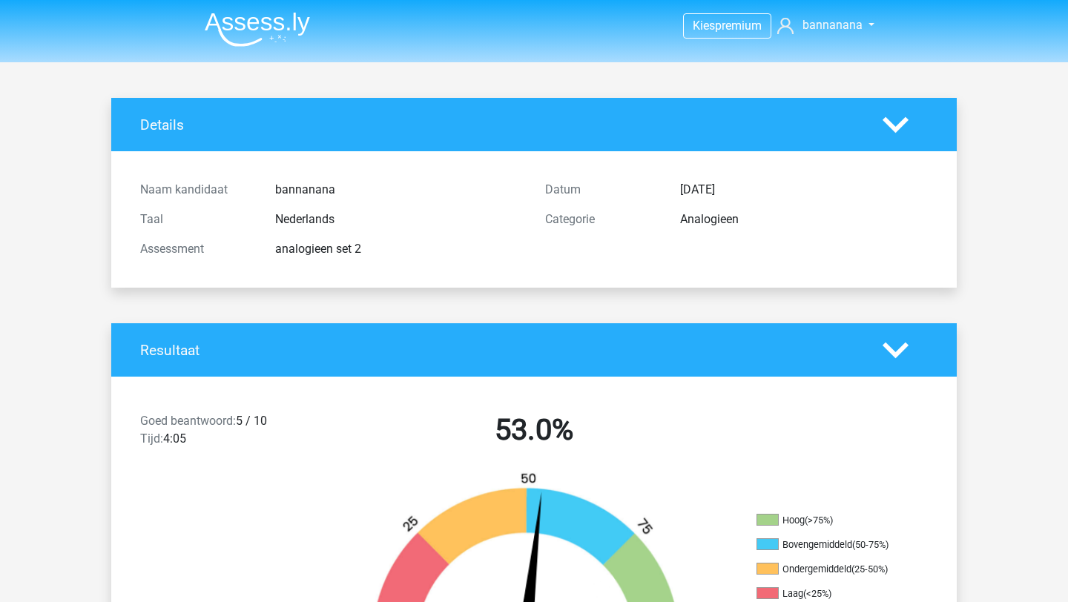
click at [270, 25] on img at bounding box center [257, 29] width 105 height 35
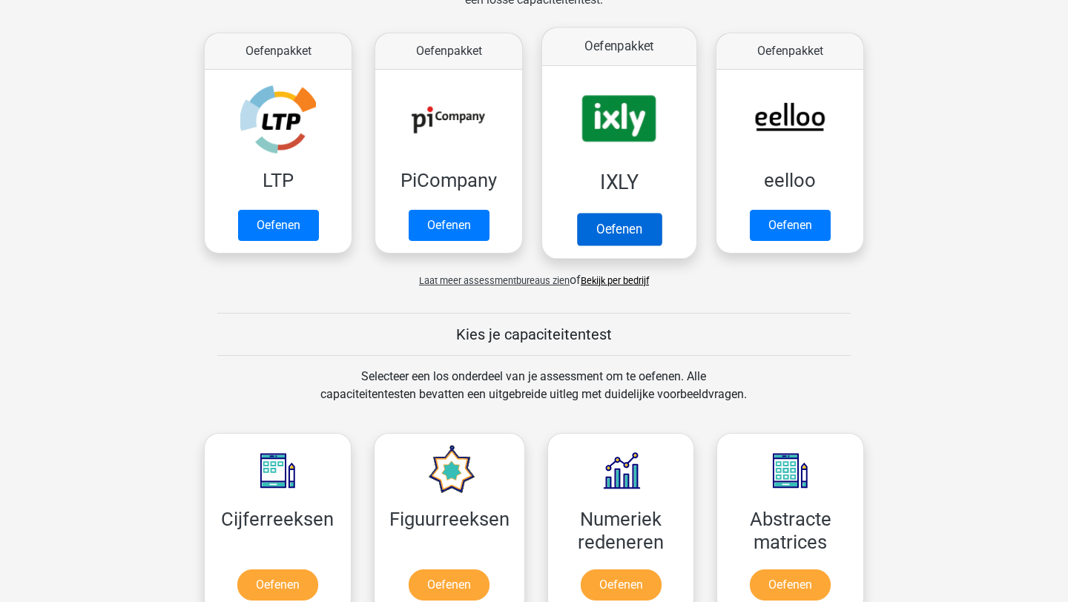
scroll to position [263, 0]
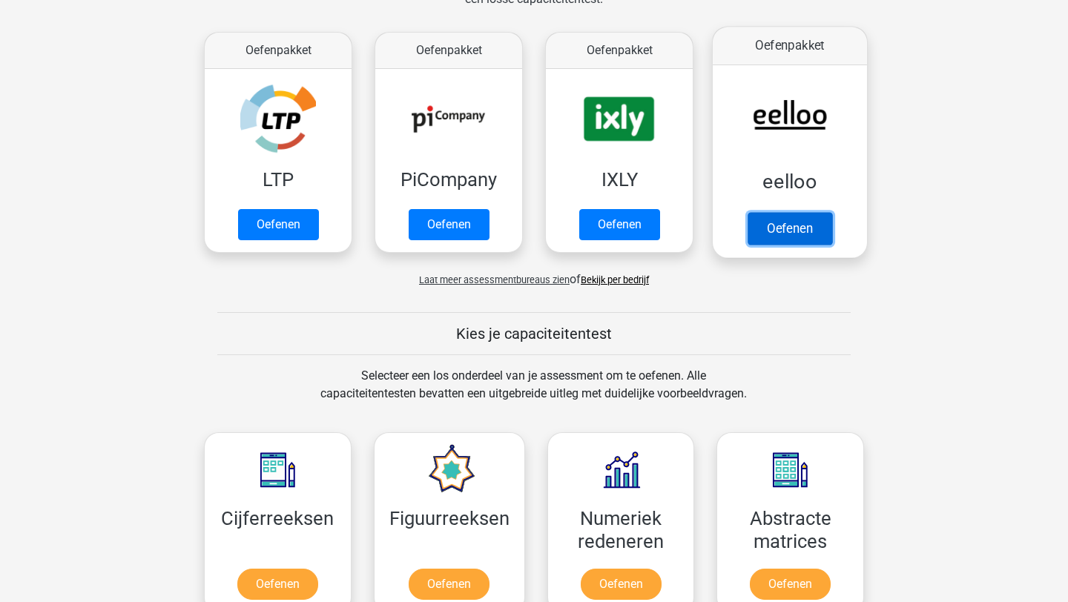
click at [786, 222] on link "Oefenen" at bounding box center [790, 228] width 85 height 33
